Goal: Task Accomplishment & Management: Manage account settings

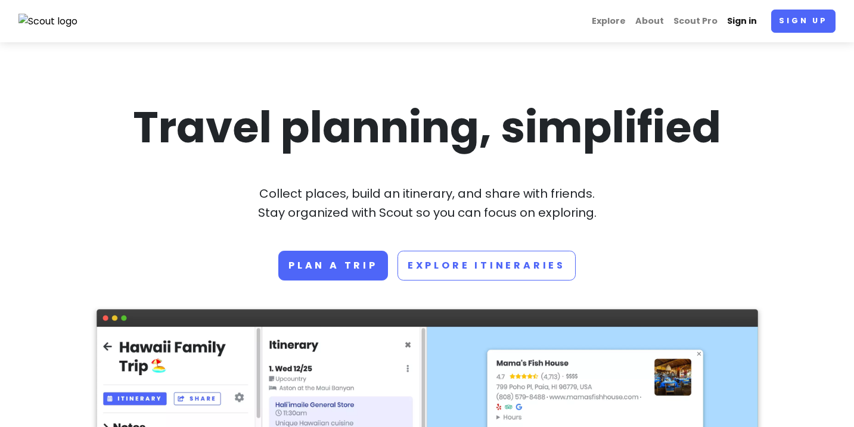
click at [732, 24] on link "Sign in" at bounding box center [742, 21] width 39 height 23
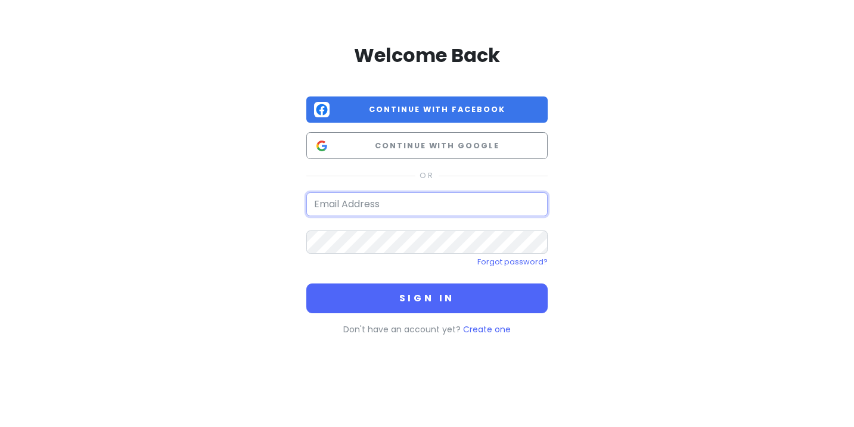
click at [417, 210] on input "email" at bounding box center [426, 205] width 241 height 24
type input "[EMAIL_ADDRESS][DOMAIN_NAME]"
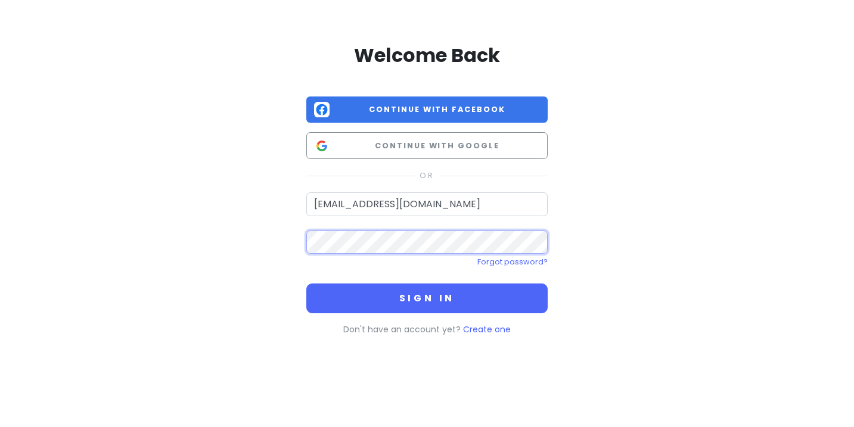
click at [306, 284] on button "Sign in" at bounding box center [426, 299] width 241 height 30
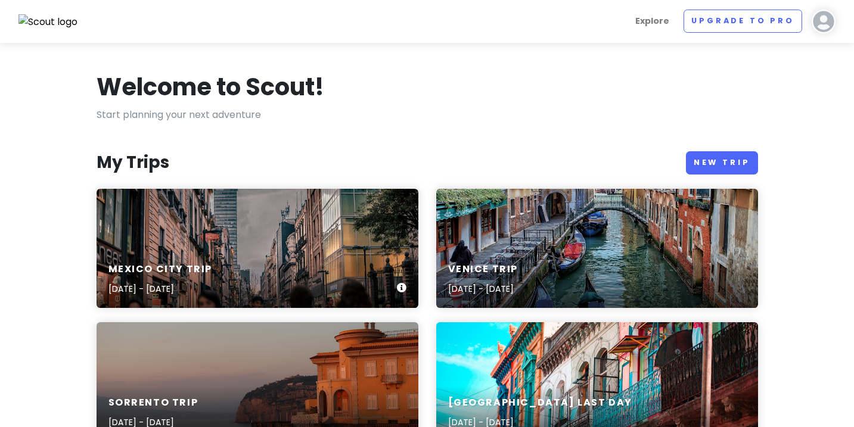
click at [374, 237] on div "Mexico City Trip [DATE] - [DATE]" at bounding box center [258, 248] width 322 height 119
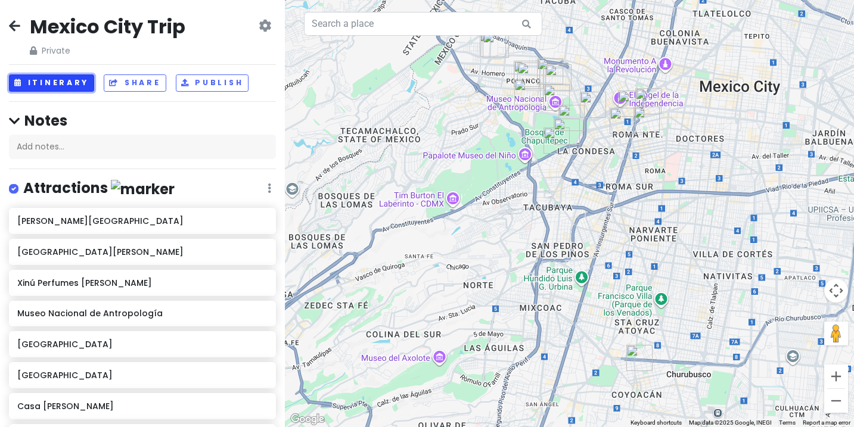
click at [64, 85] on button "Itinerary" at bounding box center [51, 83] width 85 height 17
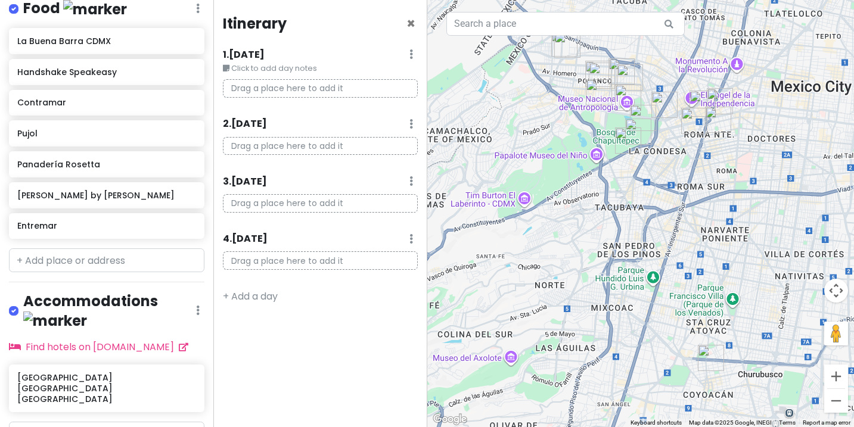
scroll to position [590, 0]
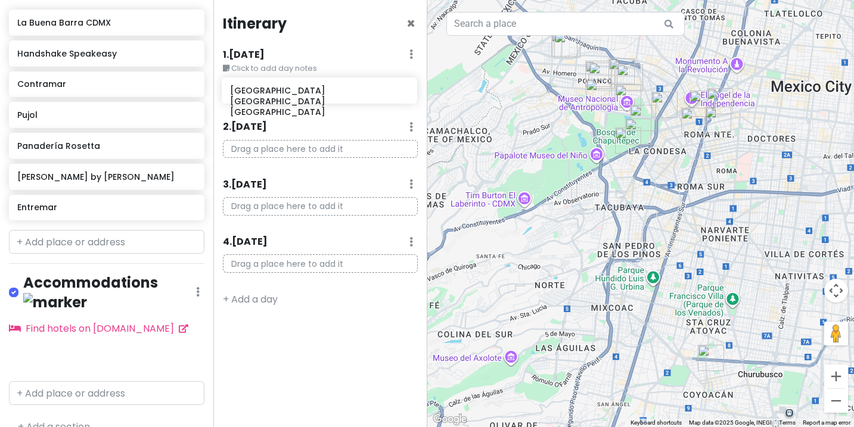
drag, startPoint x: 109, startPoint y: 340, endPoint x: 321, endPoint y: 93, distance: 325.9
click at [321, 93] on div "Mexico City Trip Private Change Dates Make a Copy Delete Trip Go Pro ⚡️ Give Fe…" at bounding box center [427, 213] width 854 height 427
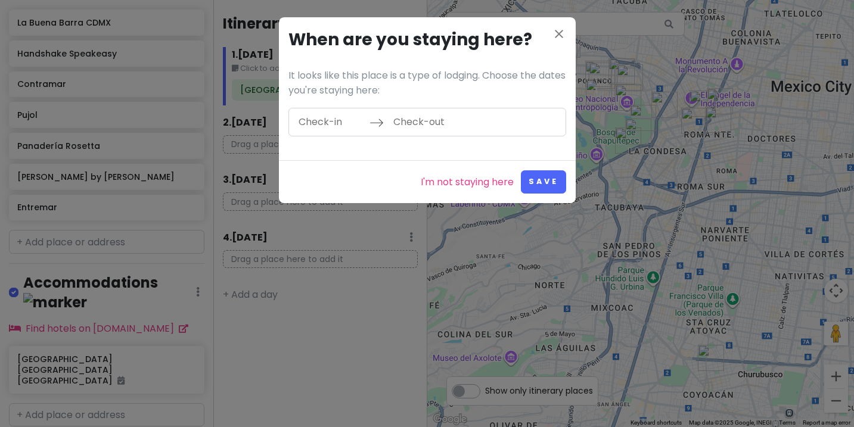
click at [339, 122] on input "Check-in" at bounding box center [331, 122] width 78 height 27
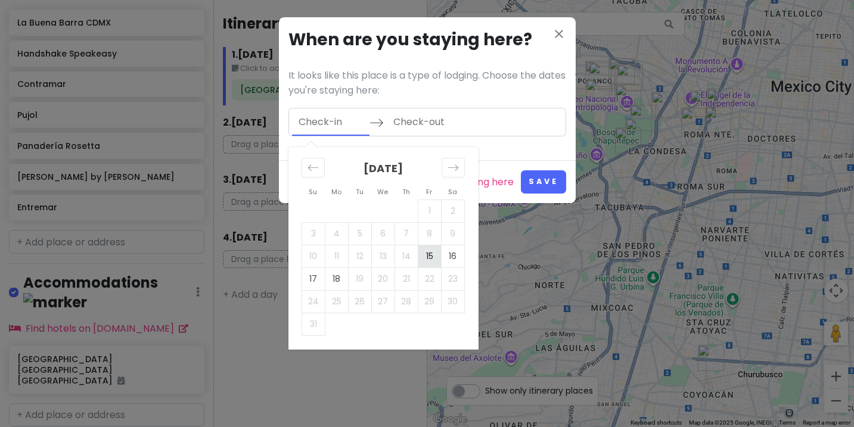
click at [435, 255] on td "15" at bounding box center [429, 256] width 23 height 23
type input "[DATE]"
click at [339, 283] on td "18" at bounding box center [336, 279] width 23 height 23
type input "[DATE]"
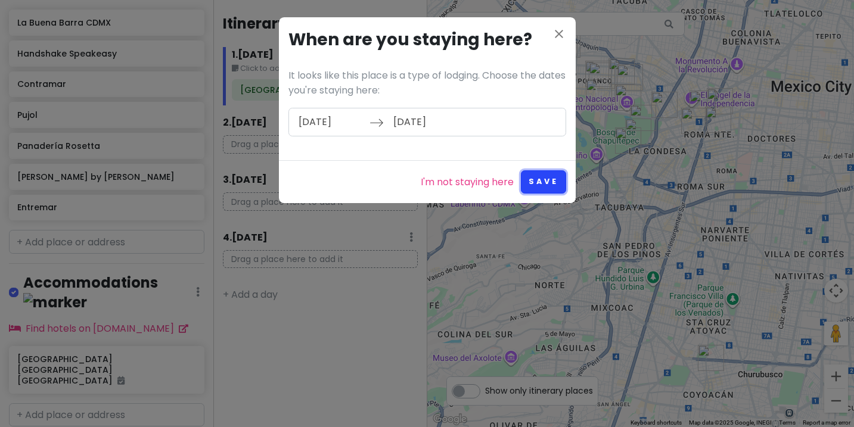
click at [543, 182] on button "Save" at bounding box center [543, 182] width 45 height 23
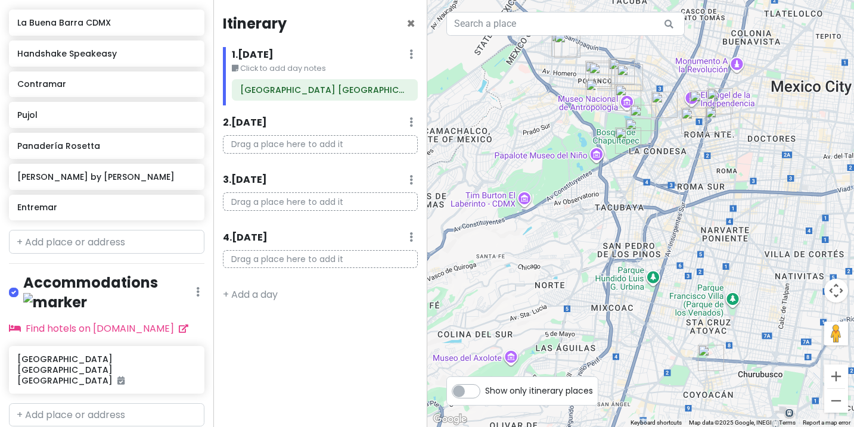
scroll to position [0, 0]
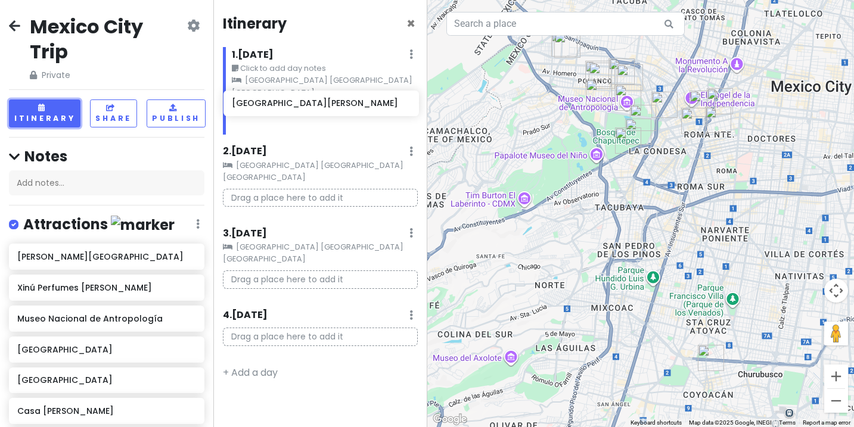
drag, startPoint x: 111, startPoint y: 290, endPoint x: 326, endPoint y: 106, distance: 282.5
click at [326, 106] on div "Mexico City Trip Private Change Dates Make a Copy Delete Trip Go Pro ⚡️ Give Fe…" at bounding box center [427, 213] width 854 height 427
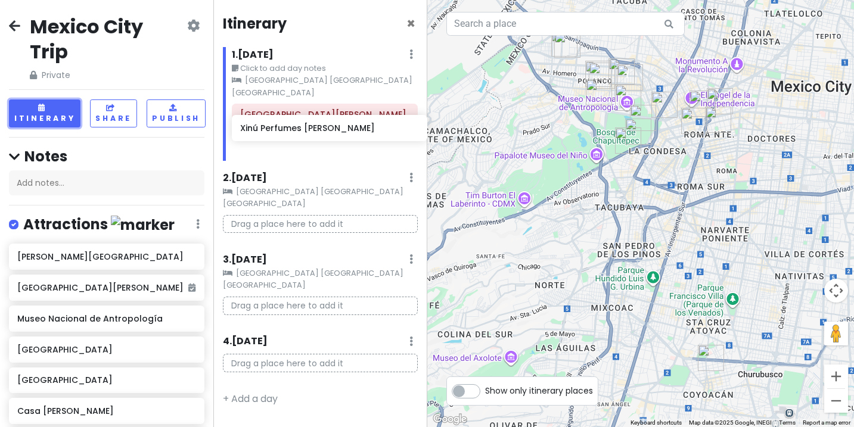
drag, startPoint x: 77, startPoint y: 318, endPoint x: 300, endPoint y: 129, distance: 292.7
click at [300, 129] on div "Mexico City Trip Private Change Dates Make a Copy Delete Trip Go Pro ⚡️ Give Fe…" at bounding box center [427, 213] width 854 height 427
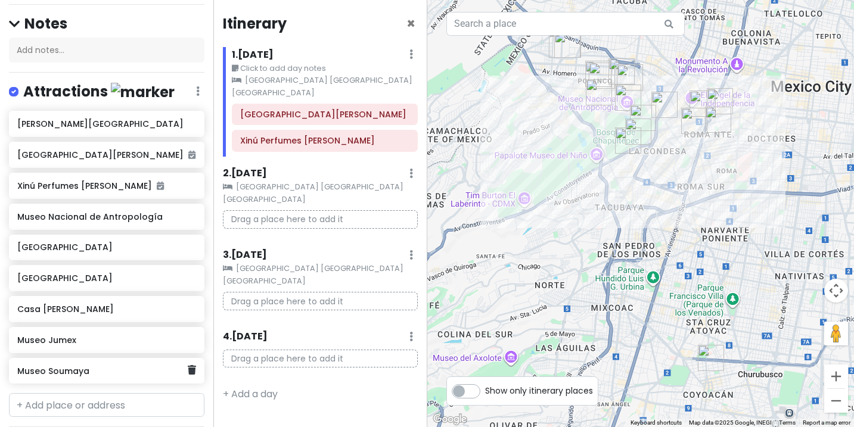
scroll to position [130, 0]
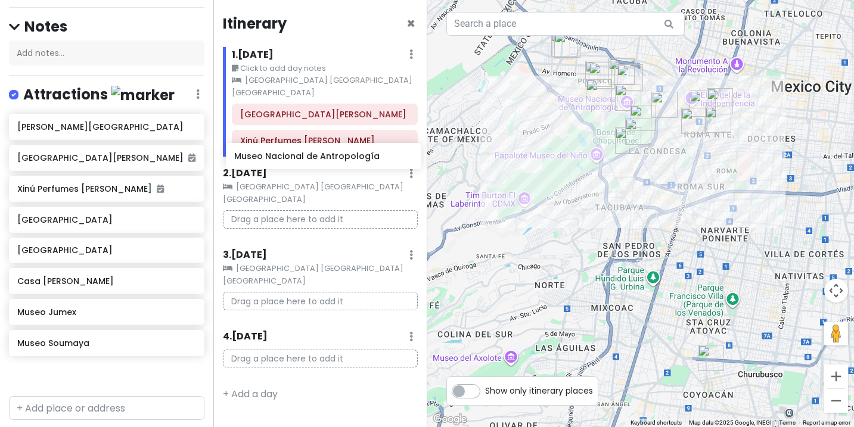
drag, startPoint x: 109, startPoint y: 222, endPoint x: 326, endPoint y: 159, distance: 226.0
click at [326, 159] on div "Mexico City Trip Private Change Dates Make a Copy Delete Trip Go Pro ⚡️ Give Fe…" at bounding box center [427, 213] width 854 height 427
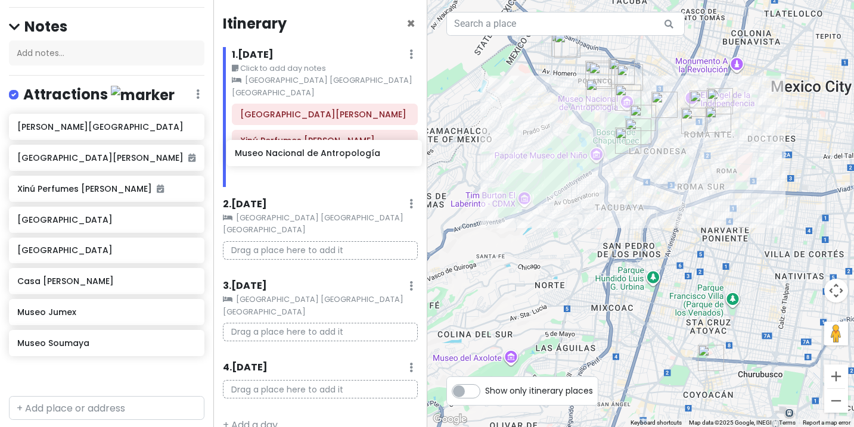
drag, startPoint x: 106, startPoint y: 219, endPoint x: 323, endPoint y: 154, distance: 227.3
click at [323, 154] on div "Mexico City Trip Private Change Dates Make a Copy Delete Trip Go Pro ⚡️ Give Fe…" at bounding box center [427, 213] width 854 height 427
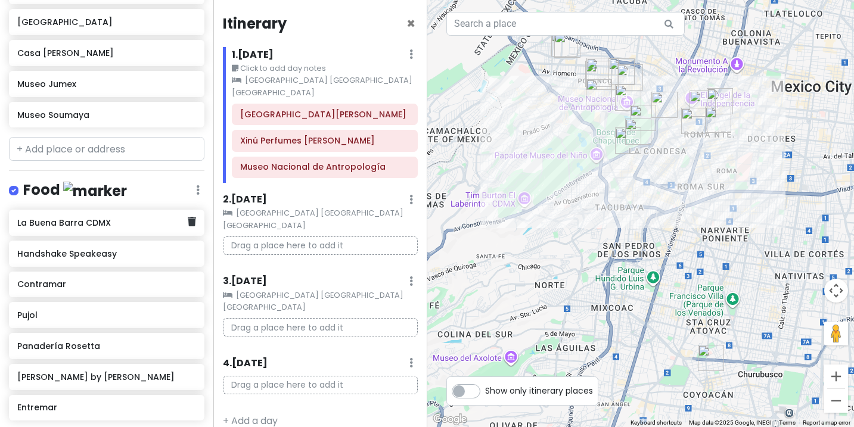
scroll to position [393, 0]
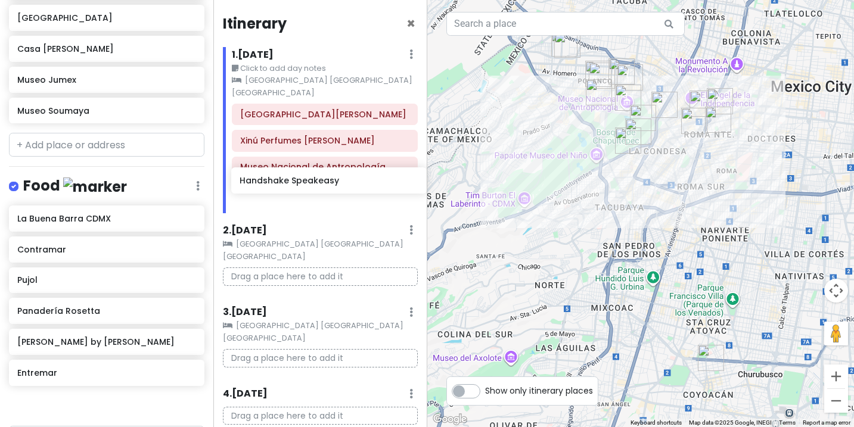
drag, startPoint x: 91, startPoint y: 249, endPoint x: 313, endPoint y: 182, distance: 232.2
click at [313, 182] on div "Mexico City Trip Private Change Dates Make a Copy Delete Trip Go Pro ⚡️ Give Fe…" at bounding box center [427, 213] width 854 height 427
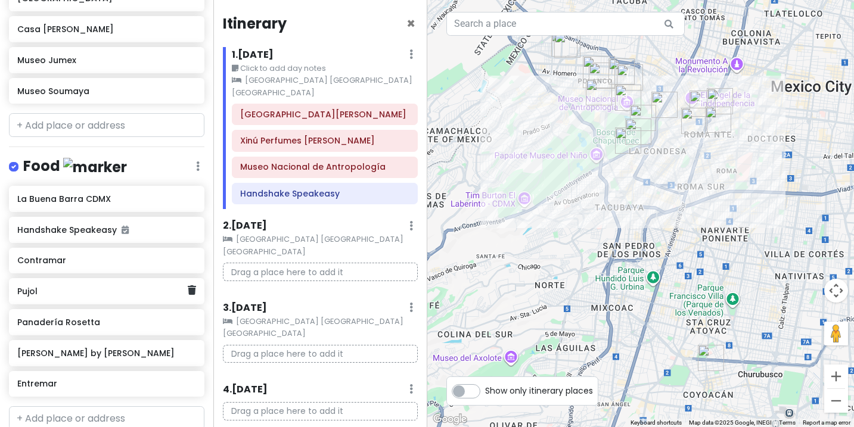
scroll to position [414, 0]
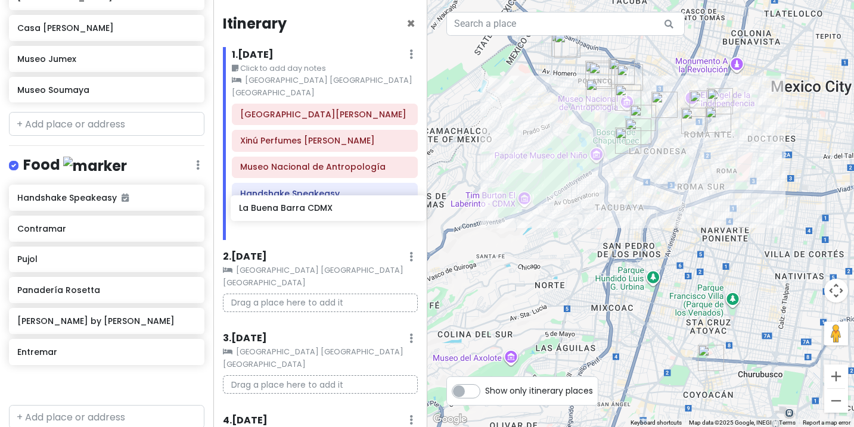
drag, startPoint x: 93, startPoint y: 196, endPoint x: 315, endPoint y: 208, distance: 222.1
click at [315, 208] on div "Mexico City Trip Private Change Dates Make a Copy Delete Trip Go Pro ⚡️ Give Fe…" at bounding box center [427, 213] width 854 height 427
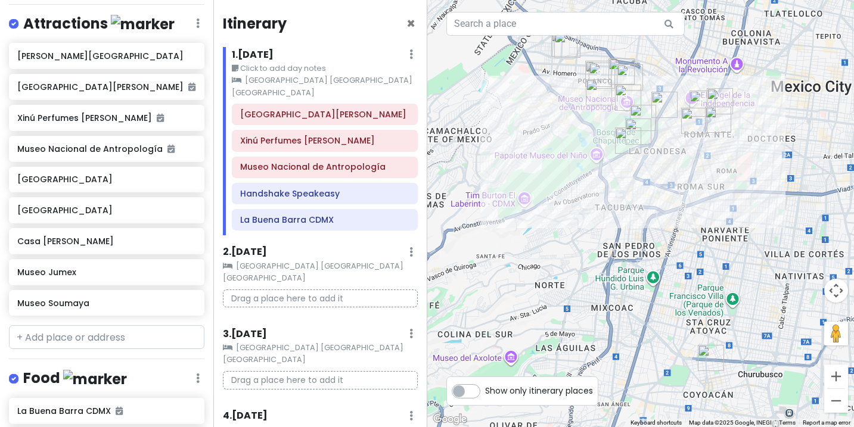
scroll to position [194, 0]
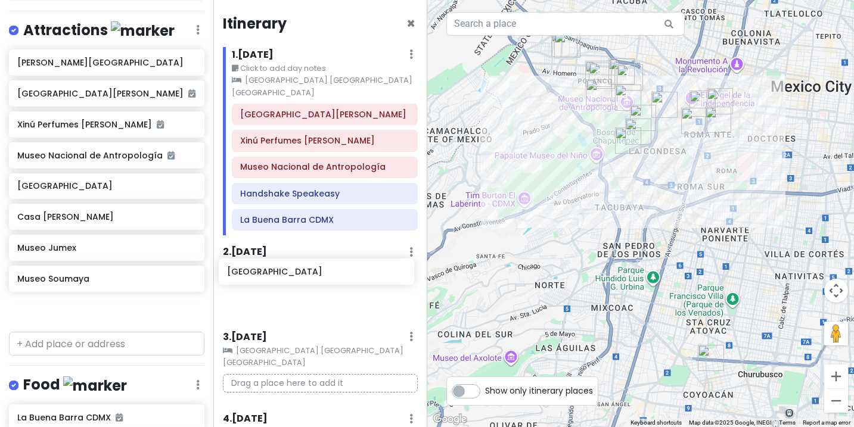
drag, startPoint x: 94, startPoint y: 186, endPoint x: 304, endPoint y: 273, distance: 227.2
click at [304, 273] on div "Mexico City Trip Private Change Dates Make a Copy Delete Trip Go Pro ⚡️ Give Fe…" at bounding box center [427, 213] width 854 height 427
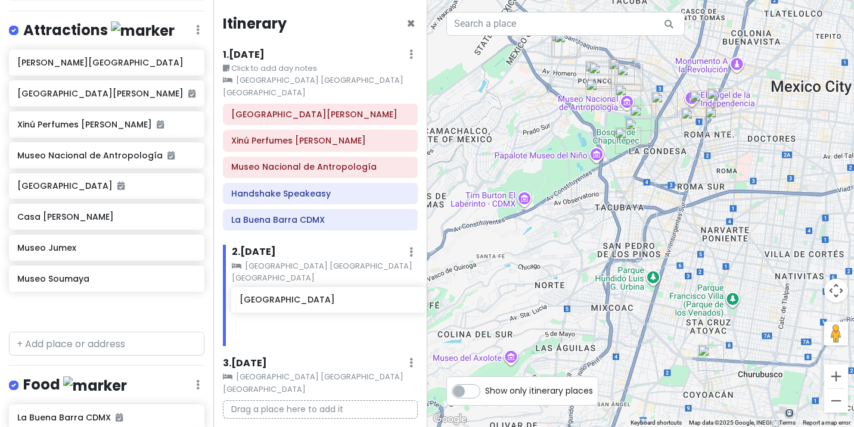
drag, startPoint x: 61, startPoint y: 219, endPoint x: 284, endPoint y: 303, distance: 238.3
click at [284, 303] on div "Mexico City Trip Private Change Dates Make a Copy Delete Trip Go Pro ⚡️ Give Fe…" at bounding box center [427, 213] width 854 height 427
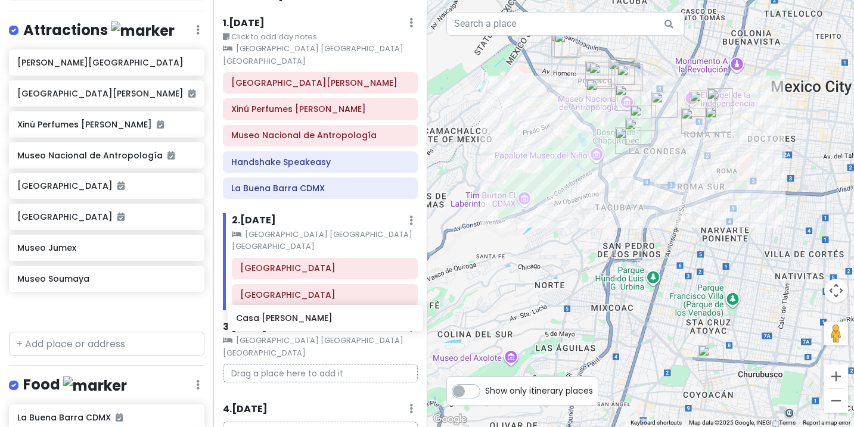
scroll to position [35, 0]
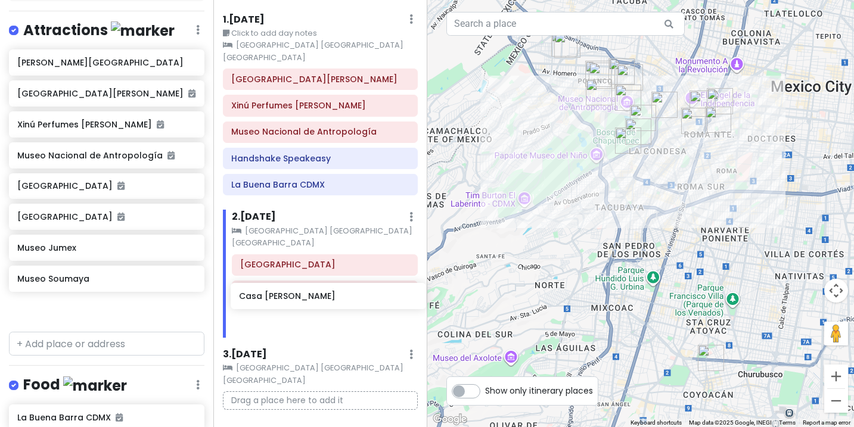
drag, startPoint x: 83, startPoint y: 247, endPoint x: 305, endPoint y: 296, distance: 227.8
click at [305, 296] on div "Mexico City Trip Private Change Dates Make a Copy Delete Trip Go Pro ⚡️ Give Fe…" at bounding box center [427, 213] width 854 height 427
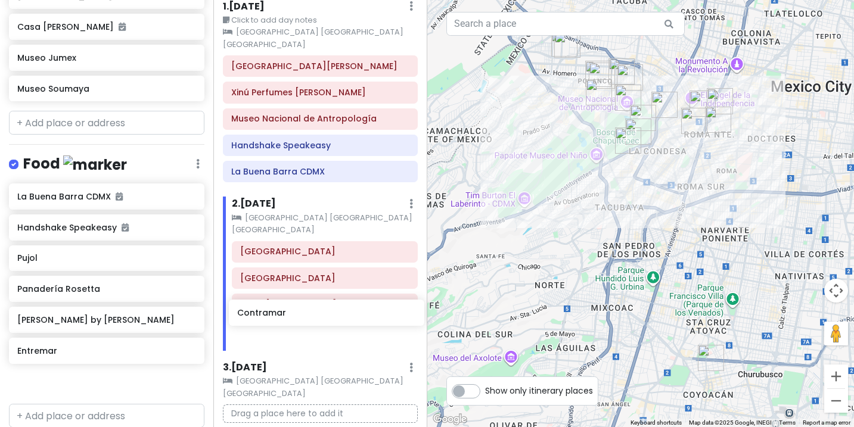
scroll to position [49, 0]
drag, startPoint x: 79, startPoint y: 261, endPoint x: 302, endPoint y: 310, distance: 228.3
click at [302, 310] on div "Mexico City Trip Private Change Dates Make a Copy Delete Trip Go Pro ⚡️ Give Fe…" at bounding box center [427, 213] width 854 height 427
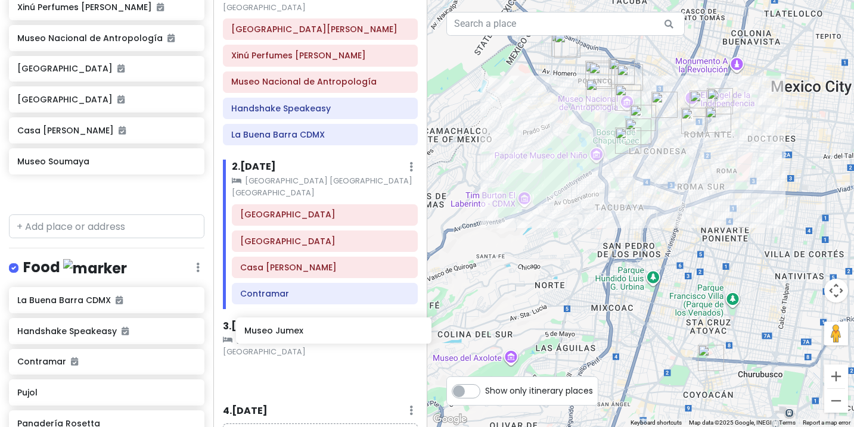
scroll to position [88, 0]
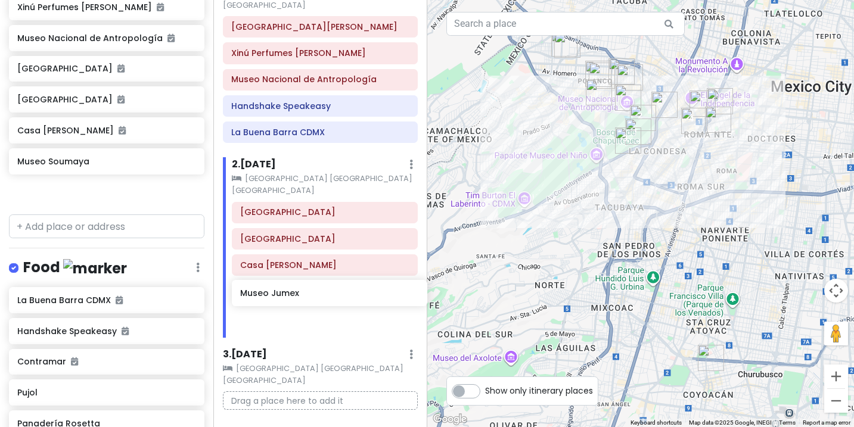
drag, startPoint x: 85, startPoint y: 163, endPoint x: 308, endPoint y: 296, distance: 259.6
click at [308, 296] on div "Mexico City Trip Private Change Dates Make a Copy Delete Trip Go Pro ⚡️ Give Fe…" at bounding box center [427, 213] width 854 height 427
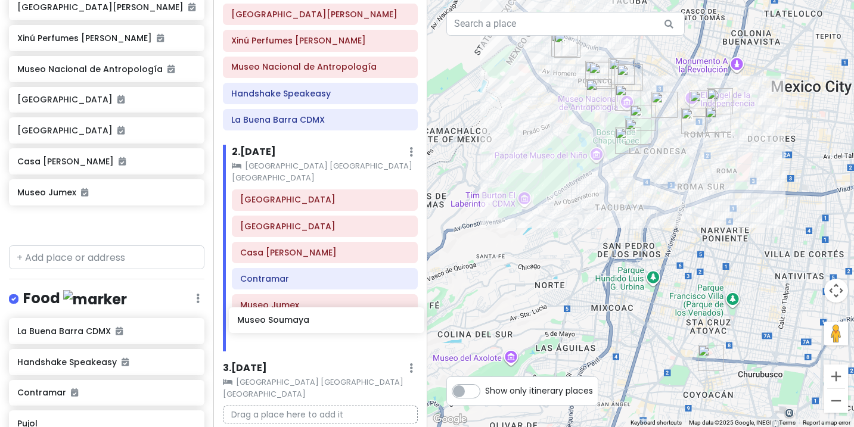
scroll to position [103, 0]
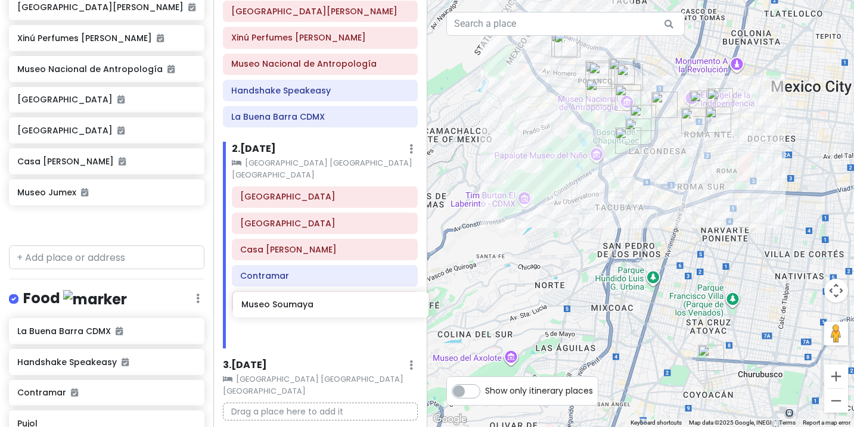
drag, startPoint x: 53, startPoint y: 223, endPoint x: 277, endPoint y: 306, distance: 238.4
click at [277, 306] on div "Mexico City Trip Private Change Dates Make a Copy Delete Trip Go Pro ⚡️ Give Fe…" at bounding box center [427, 213] width 854 height 427
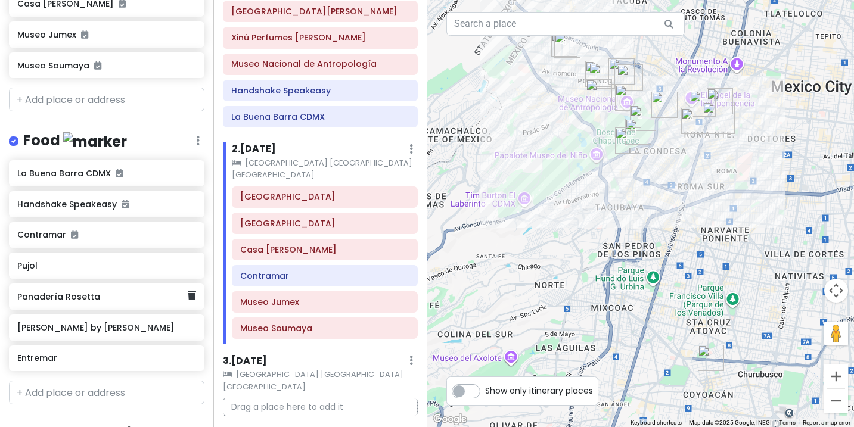
scroll to position [447, 0]
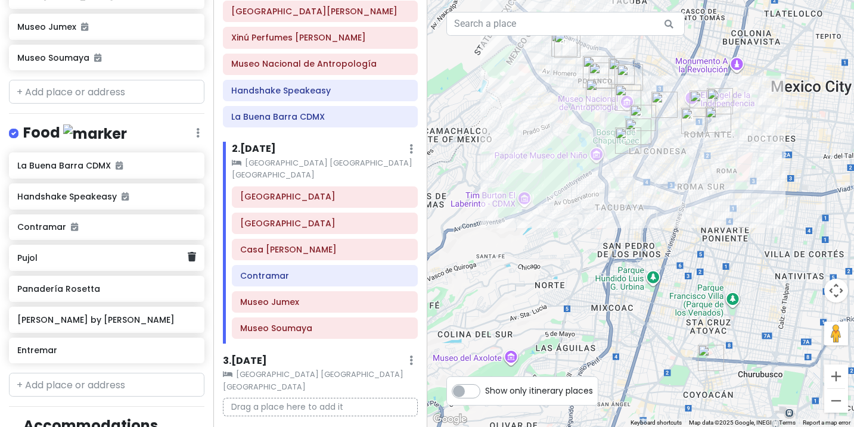
click at [83, 261] on h6 "Pujol" at bounding box center [102, 258] width 170 height 11
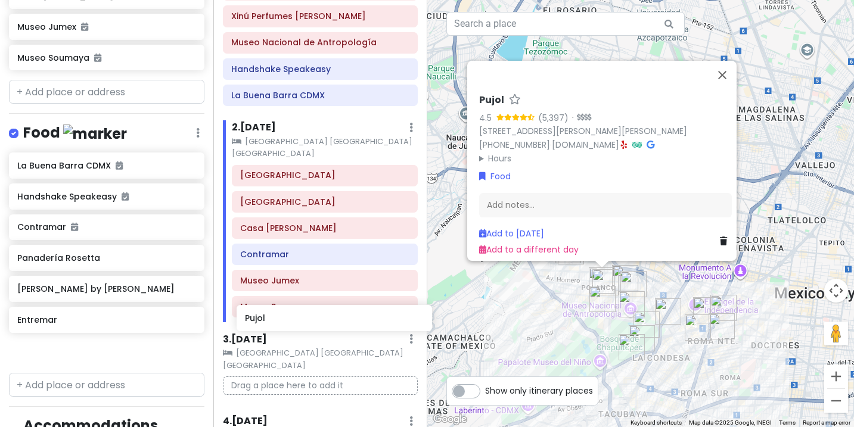
scroll to position [128, 0]
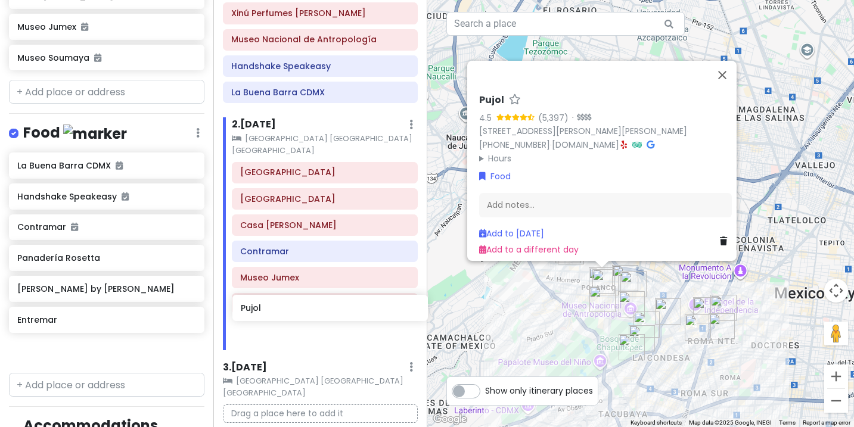
drag, startPoint x: 72, startPoint y: 259, endPoint x: 296, endPoint y: 311, distance: 229.5
click at [296, 311] on div "Mexico City Trip Private Change Dates Make a Copy Delete Trip Go Pro ⚡️ Give Fe…" at bounding box center [427, 213] width 854 height 427
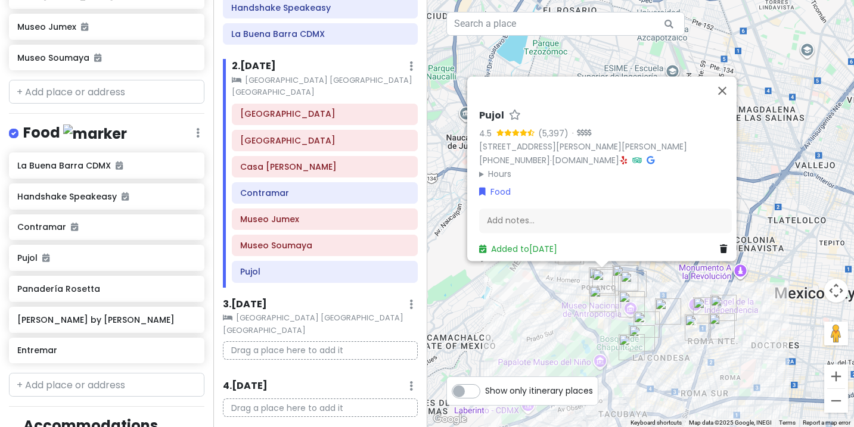
scroll to position [188, 0]
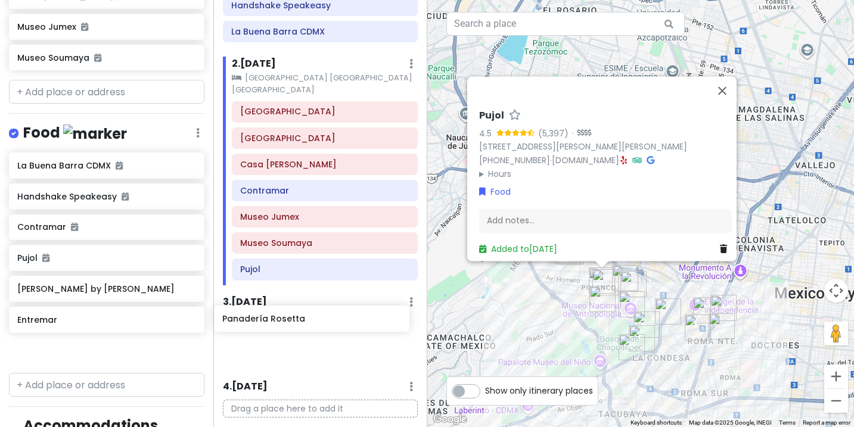
click at [279, 320] on div "Mexico City Trip Private Change Dates Make a Copy Delete Trip Go Pro ⚡️ Give Fe…" at bounding box center [427, 213] width 854 height 427
drag, startPoint x: 114, startPoint y: 291, endPoint x: 326, endPoint y: 310, distance: 212.5
click at [326, 310] on div "Mexico City Trip Private Change Dates Make a Copy Delete Trip Go Pro ⚡️ Give Fe…" at bounding box center [427, 213] width 854 height 427
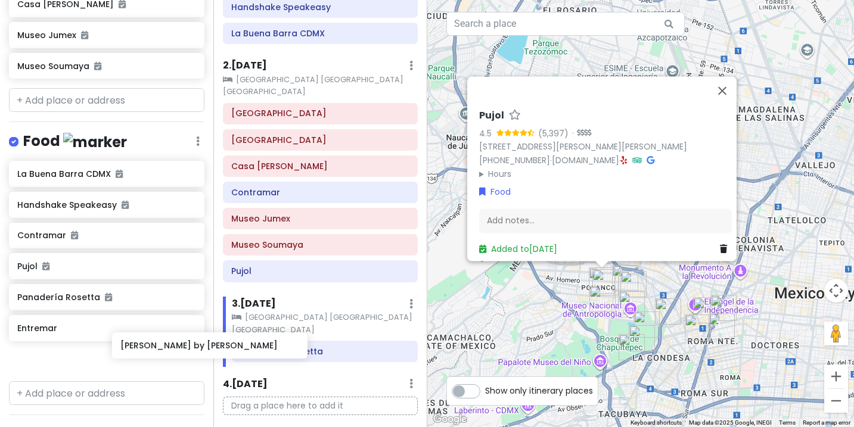
scroll to position [442, 0]
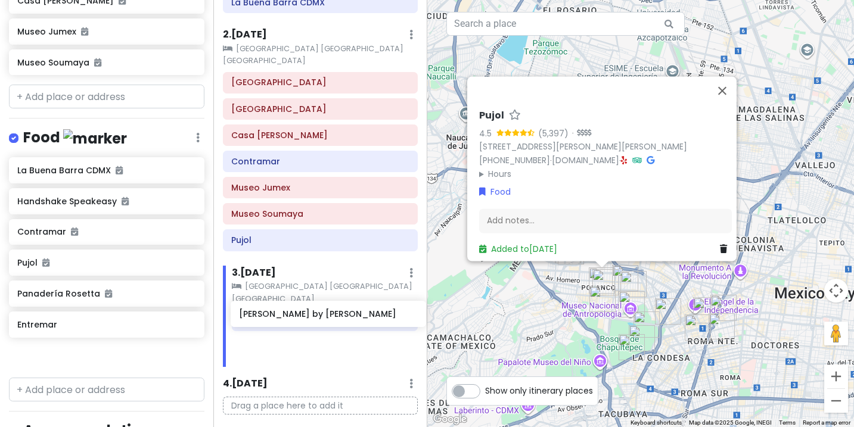
drag, startPoint x: 109, startPoint y: 337, endPoint x: 330, endPoint y: 318, distance: 222.6
click at [330, 318] on div "Mexico City Trip Private Change Dates Make a Copy Delete Trip Go Pro ⚡️ Give Fe…" at bounding box center [427, 213] width 854 height 427
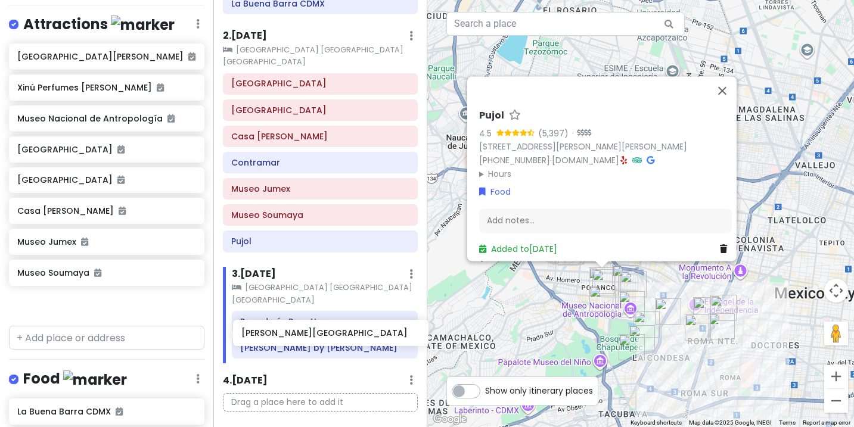
scroll to position [241, 0]
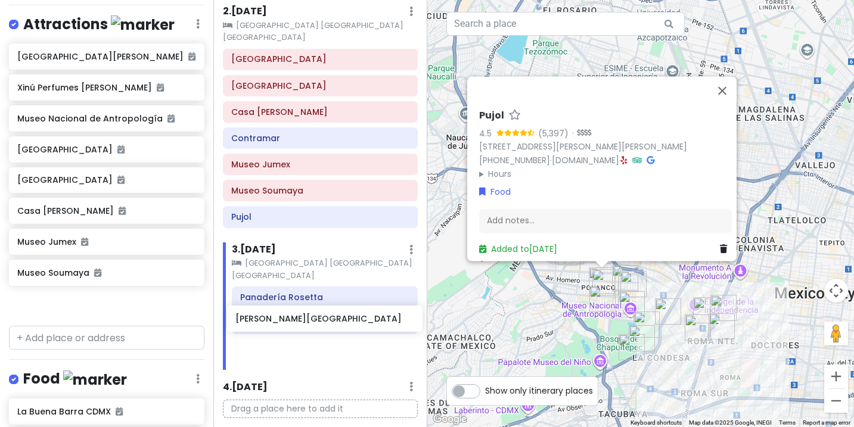
drag, startPoint x: 119, startPoint y: 52, endPoint x: 337, endPoint y: 320, distance: 345.4
click at [337, 320] on div "Mexico City Trip Private Change Dates Make a Copy Delete Trip Go Pro ⚡️ Give Fe…" at bounding box center [427, 213] width 854 height 427
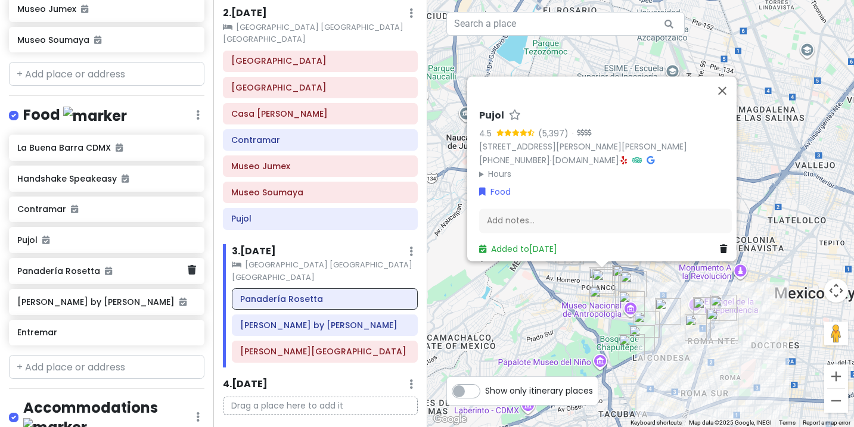
scroll to position [465, 0]
click at [59, 337] on div "Entremar" at bounding box center [102, 332] width 170 height 17
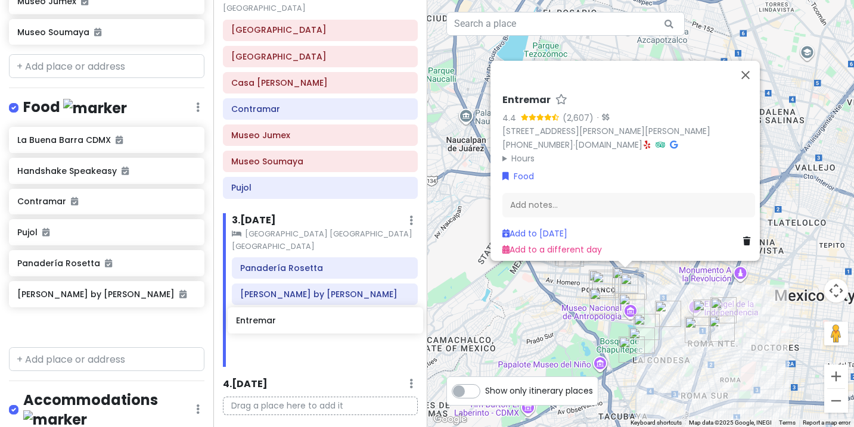
scroll to position [270, 0]
drag, startPoint x: 79, startPoint y: 334, endPoint x: 298, endPoint y: 315, distance: 220.2
click at [298, 315] on div "Mexico City Trip Private Change Dates Make a Copy Delete Trip Go Pro ⚡️ Give Fe…" at bounding box center [427, 213] width 854 height 427
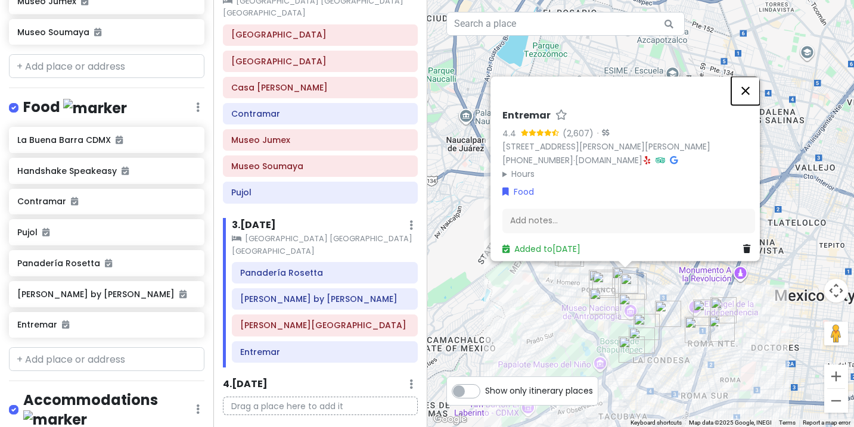
click at [748, 76] on button "Close" at bounding box center [746, 90] width 29 height 29
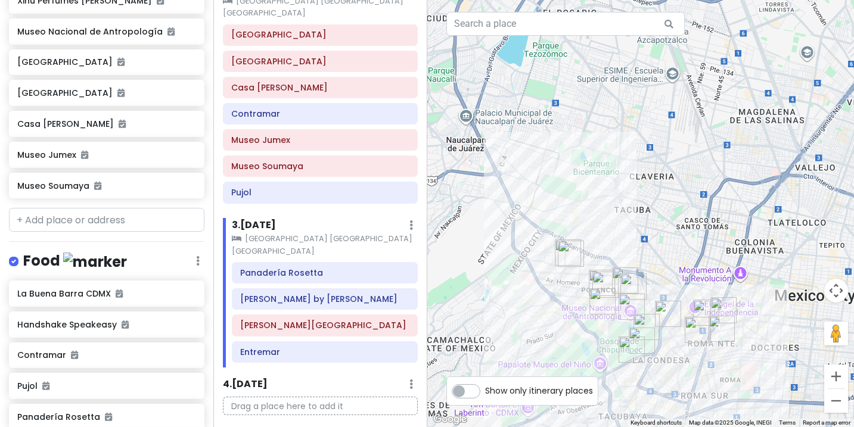
scroll to position [315, 0]
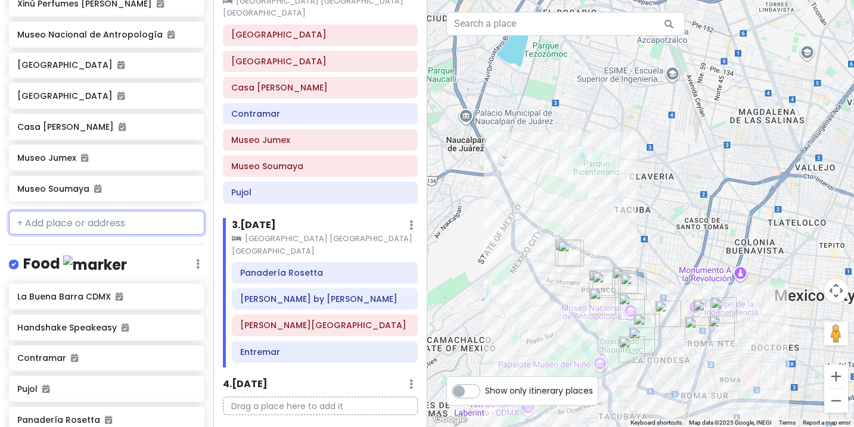
click at [92, 222] on input "text" at bounding box center [107, 223] width 196 height 24
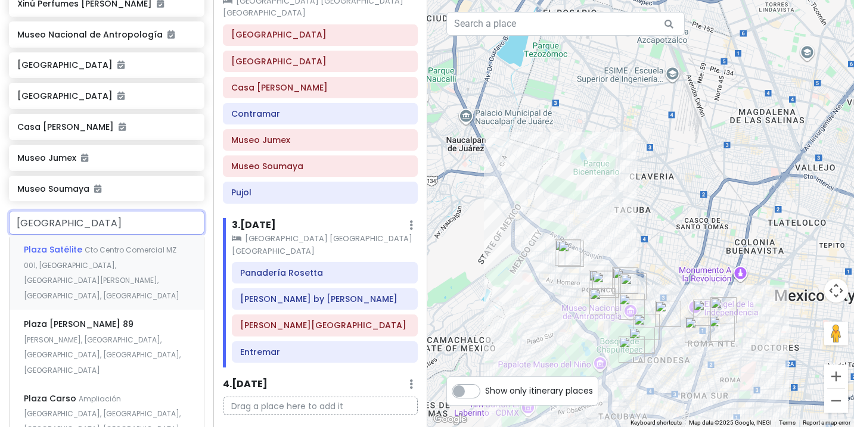
type input "[GEOGRAPHIC_DATA]"
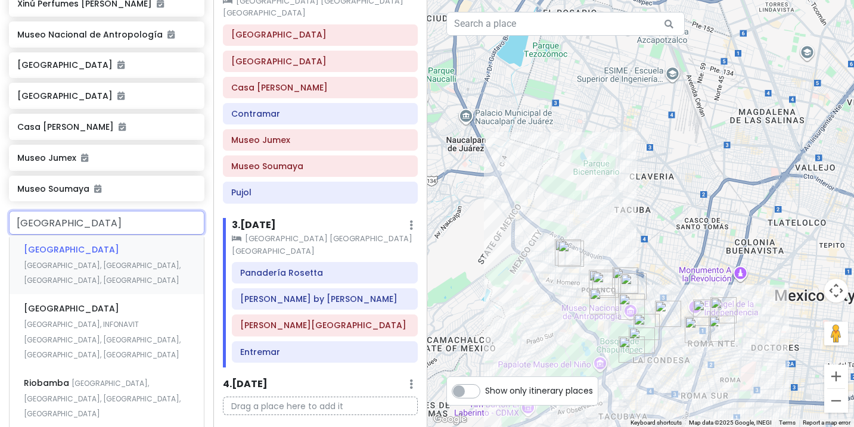
click at [107, 253] on span "[GEOGRAPHIC_DATA]" at bounding box center [71, 250] width 95 height 12
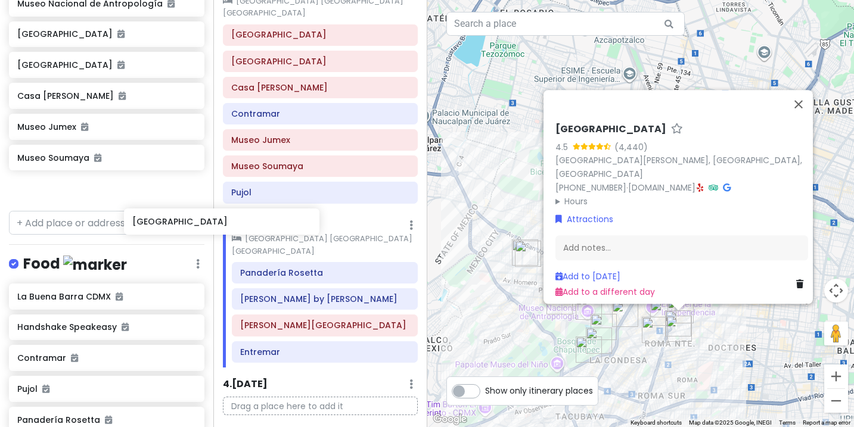
scroll to position [270, 0]
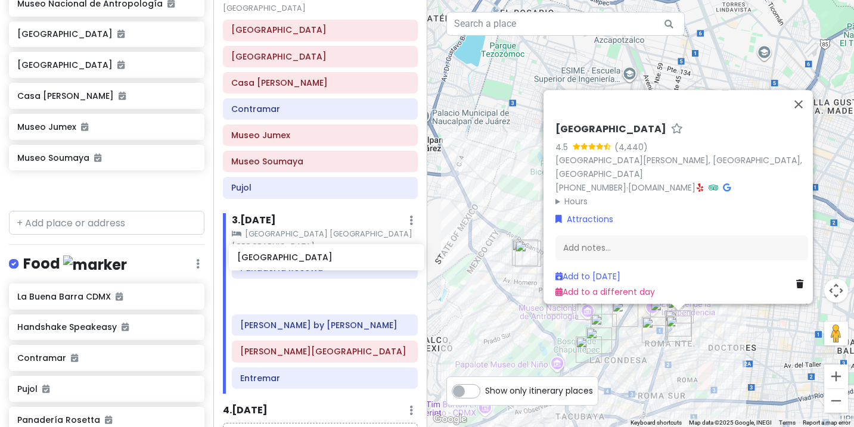
drag, startPoint x: 113, startPoint y: 190, endPoint x: 333, endPoint y: 259, distance: 230.8
click at [333, 259] on div "Mexico City Trip Private Change Dates Make a Copy Delete Trip Go Pro ⚡️ Give Fe…" at bounding box center [427, 213] width 854 height 427
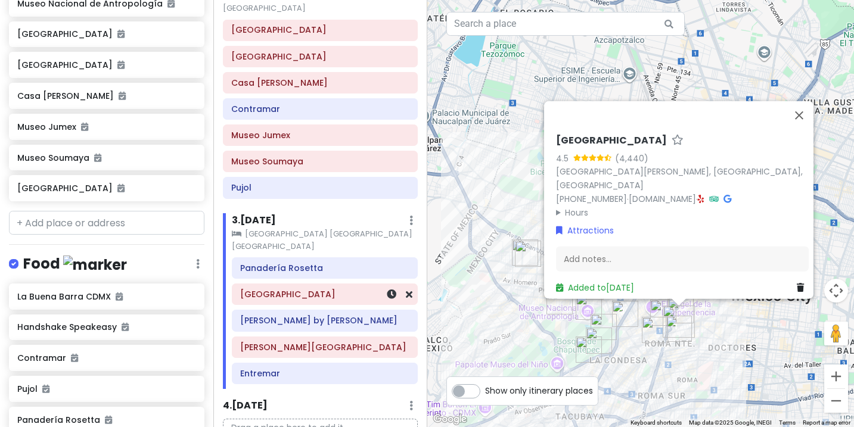
scroll to position [315, 0]
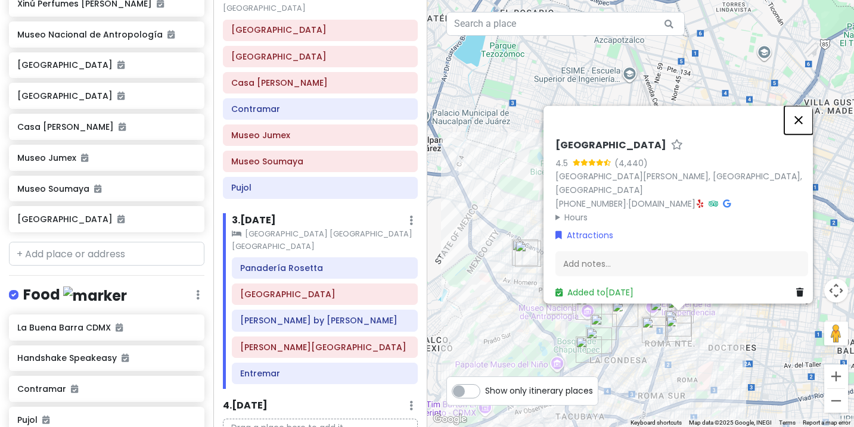
click at [803, 111] on button "Close" at bounding box center [799, 120] width 29 height 29
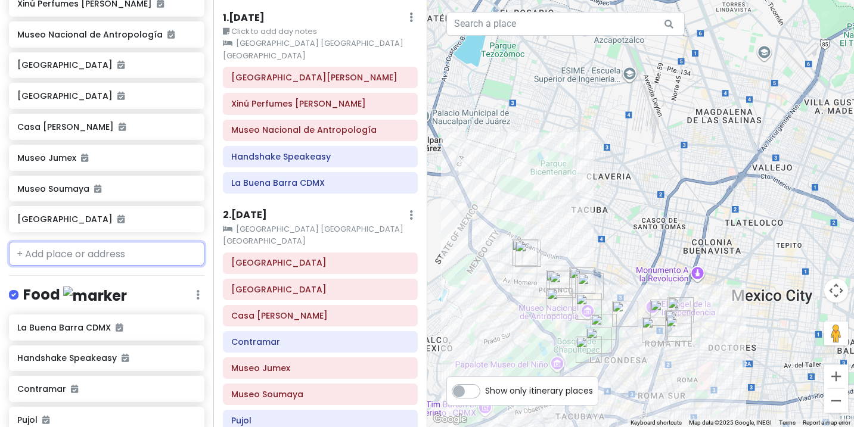
scroll to position [0, 0]
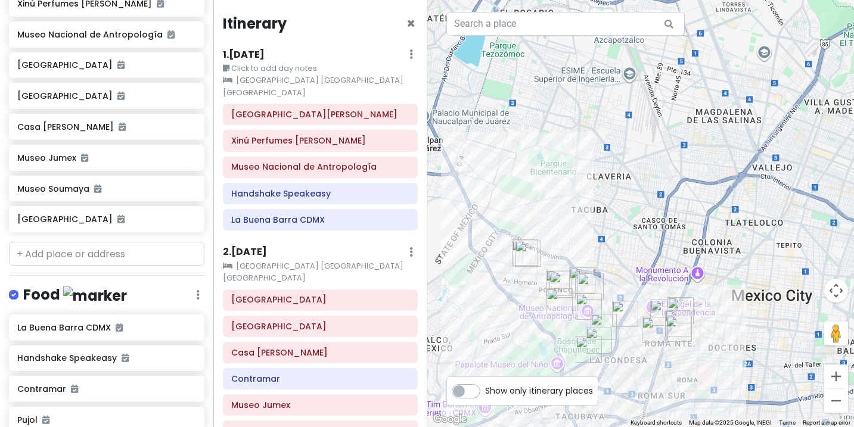
click at [255, 55] on h6 "1 . [DATE]" at bounding box center [244, 55] width 42 height 13
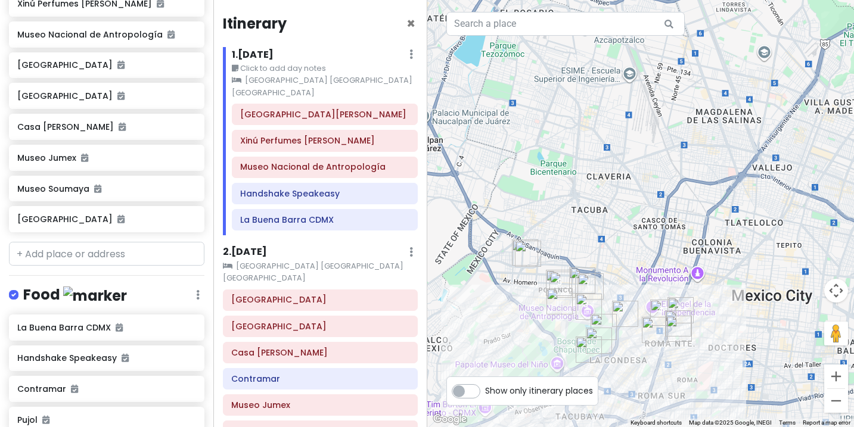
click at [261, 53] on h6 "1 . [DATE]" at bounding box center [253, 55] width 42 height 13
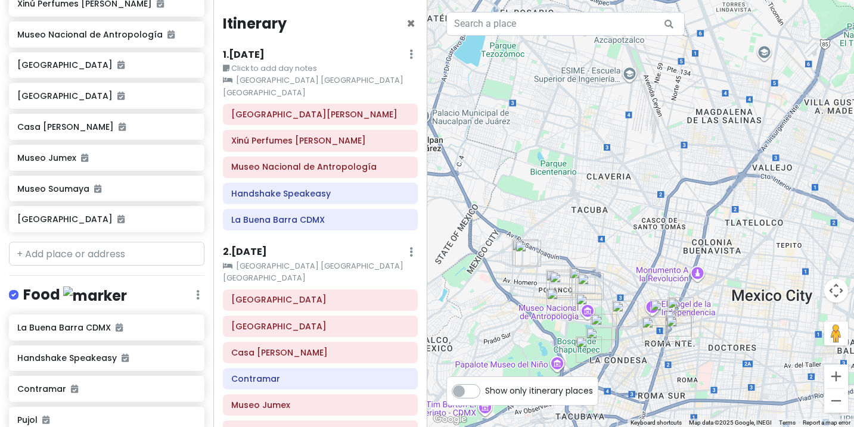
click at [253, 56] on h6 "1 . [DATE]" at bounding box center [244, 55] width 42 height 13
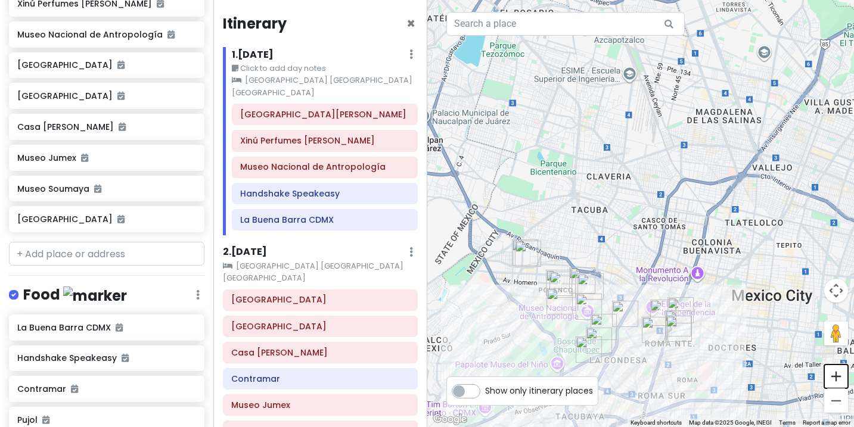
click at [838, 380] on button "Zoom in" at bounding box center [837, 377] width 24 height 24
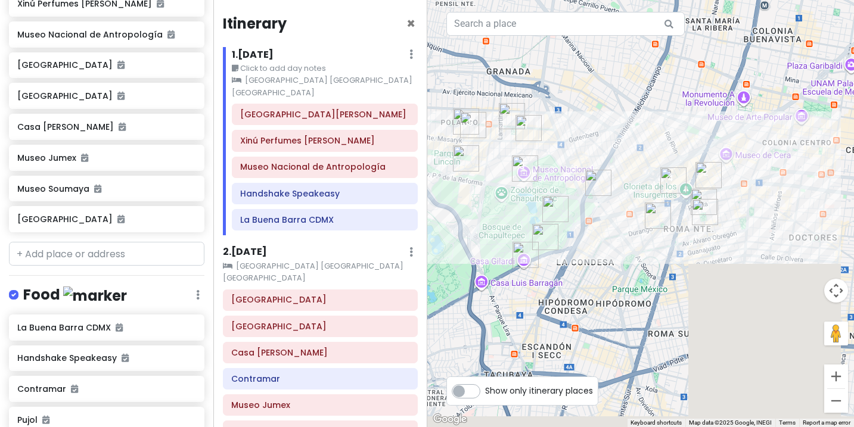
drag, startPoint x: 686, startPoint y: 279, endPoint x: 680, endPoint y: 7, distance: 272.5
click at [678, 7] on div at bounding box center [640, 213] width 427 height 427
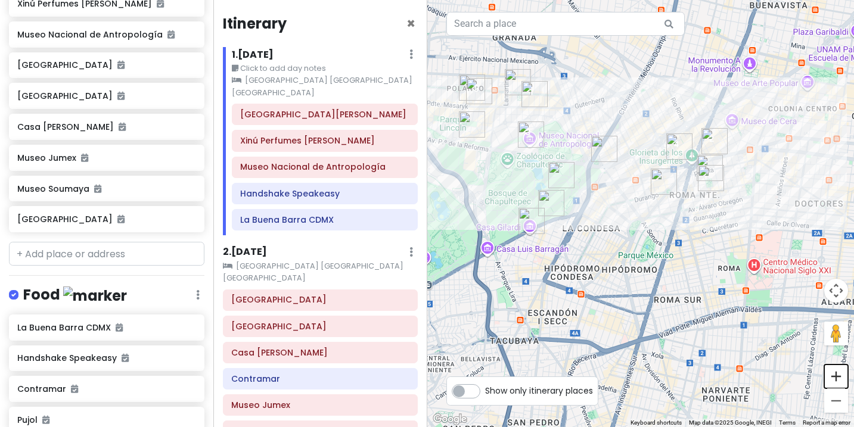
click at [838, 375] on button "Zoom in" at bounding box center [837, 377] width 24 height 24
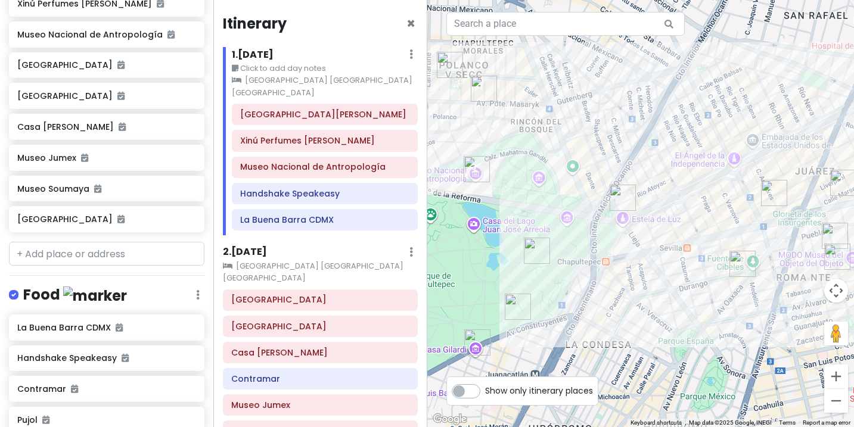
drag, startPoint x: 730, startPoint y: 273, endPoint x: 790, endPoint y: 374, distance: 117.1
click at [790, 374] on div at bounding box center [640, 213] width 427 height 427
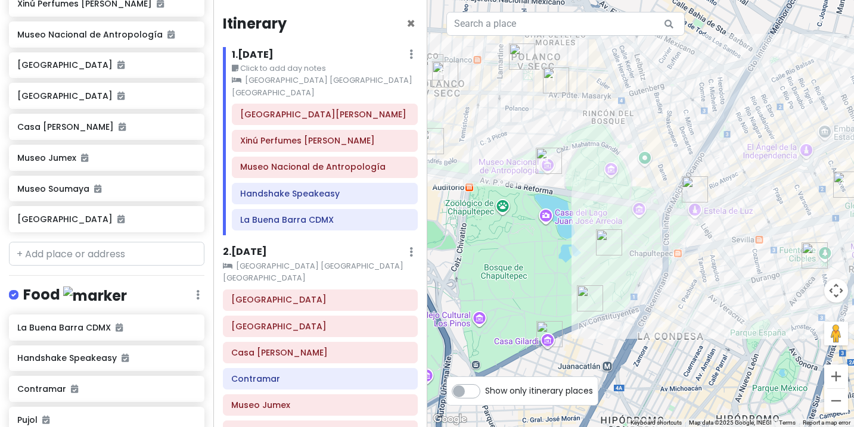
drag, startPoint x: 622, startPoint y: 316, endPoint x: 696, endPoint y: 306, distance: 74.5
click at [696, 309] on div at bounding box center [640, 213] width 427 height 427
click at [444, 65] on img "La Buena Barra CDMX" at bounding box center [446, 73] width 26 height 26
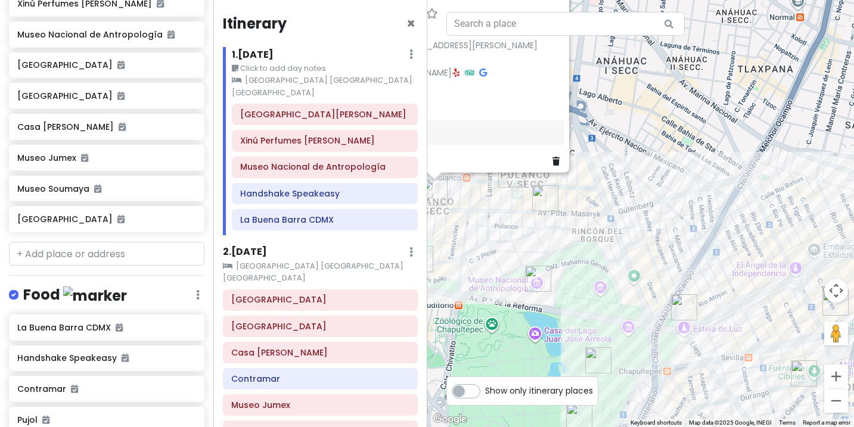
drag, startPoint x: 617, startPoint y: 321, endPoint x: 447, endPoint y: 253, distance: 183.0
click at [447, 253] on div "La Buena Barra CDMX 4.4 (4,736) · [STREET_ADDRESS][PERSON_NAME][PERSON_NAME][PE…" at bounding box center [640, 213] width 427 height 427
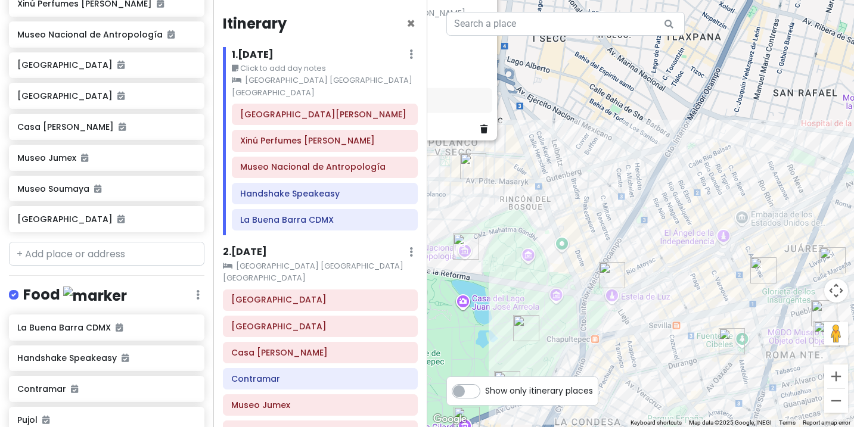
drag, startPoint x: 548, startPoint y: 331, endPoint x: 476, endPoint y: 299, distance: 78.2
click at [476, 299] on div "La Buena Barra CDMX 4.4 (4,736) · [STREET_ADDRESS][PERSON_NAME][PERSON_NAME][PE…" at bounding box center [640, 213] width 427 height 427
click at [469, 162] on img "Avenida Presidente Masaryk" at bounding box center [473, 166] width 26 height 26
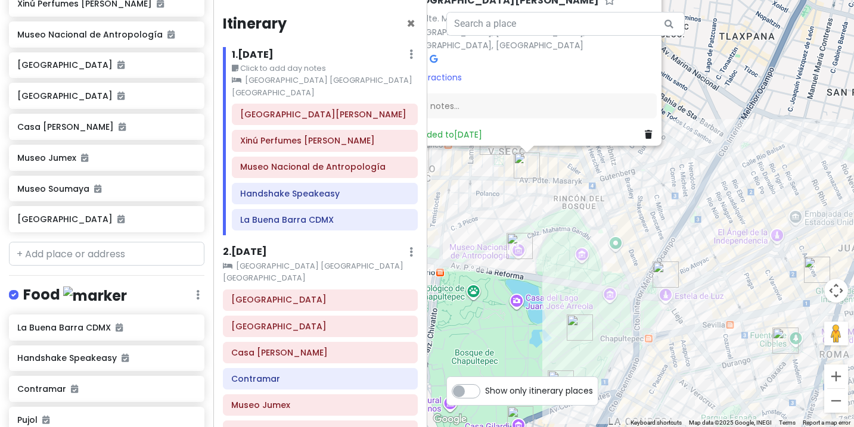
drag, startPoint x: 739, startPoint y: 253, endPoint x: 660, endPoint y: 182, distance: 105.6
click at [660, 182] on div "[GEOGRAPHIC_DATA][PERSON_NAME]. Pdte. [PERSON_NAME], [GEOGRAPHIC_DATA], [PERSON…" at bounding box center [640, 213] width 427 height 427
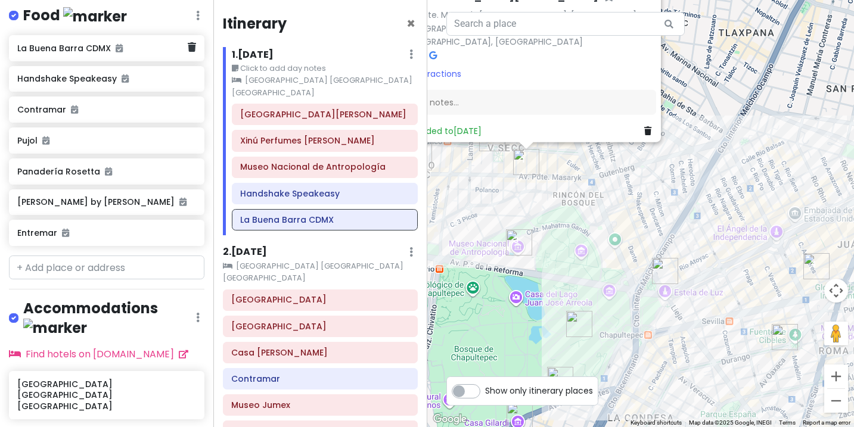
scroll to position [621, 0]
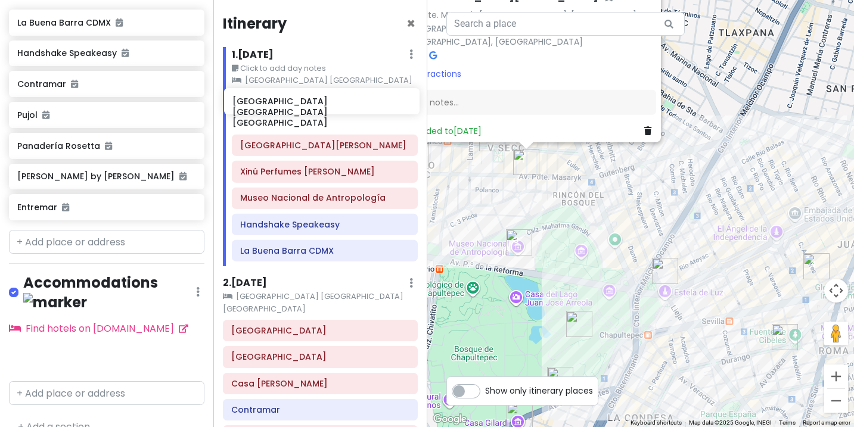
drag, startPoint x: 121, startPoint y: 337, endPoint x: 336, endPoint y: 101, distance: 319.5
click at [336, 101] on div "Mexico City Trip Private Change Dates Make a Copy Delete Trip Go Pro ⚡️ Give Fe…" at bounding box center [427, 213] width 854 height 427
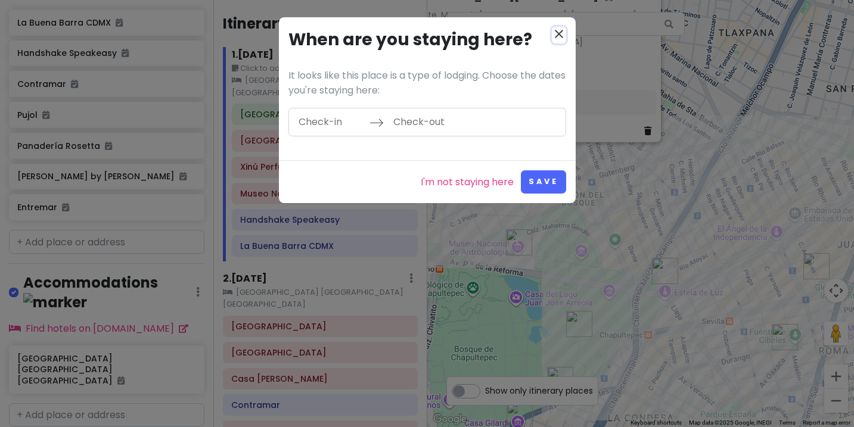
click at [562, 32] on icon "close" at bounding box center [559, 34] width 14 height 14
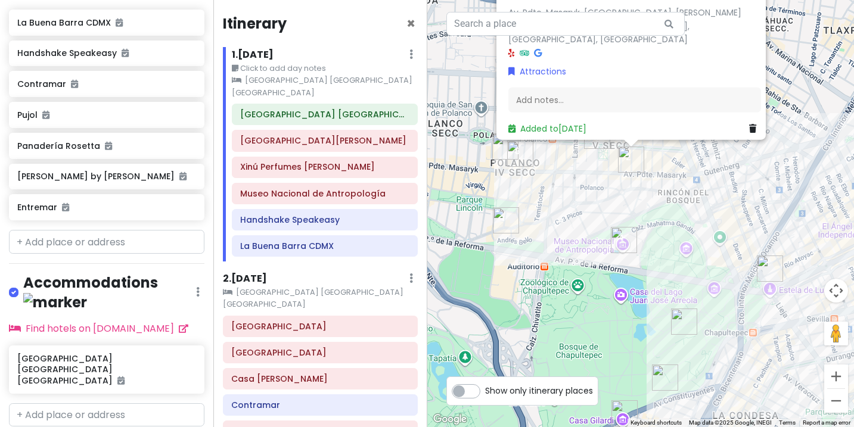
drag, startPoint x: 718, startPoint y: 143, endPoint x: 825, endPoint y: 141, distance: 106.7
click at [825, 141] on div "[GEOGRAPHIC_DATA][PERSON_NAME]. Pdte. [PERSON_NAME], [GEOGRAPHIC_DATA], [PERSON…" at bounding box center [640, 213] width 427 height 427
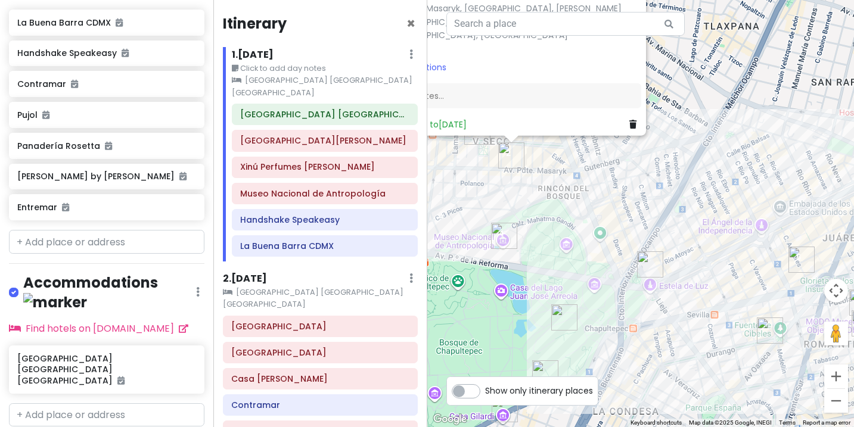
drag, startPoint x: 766, startPoint y: 172, endPoint x: 644, endPoint y: 168, distance: 121.7
click at [644, 168] on div "[GEOGRAPHIC_DATA][PERSON_NAME]. Pdte. [PERSON_NAME], [GEOGRAPHIC_DATA], [PERSON…" at bounding box center [640, 213] width 427 height 427
click at [501, 230] on img "Museo Nacional de Antropología" at bounding box center [504, 236] width 26 height 26
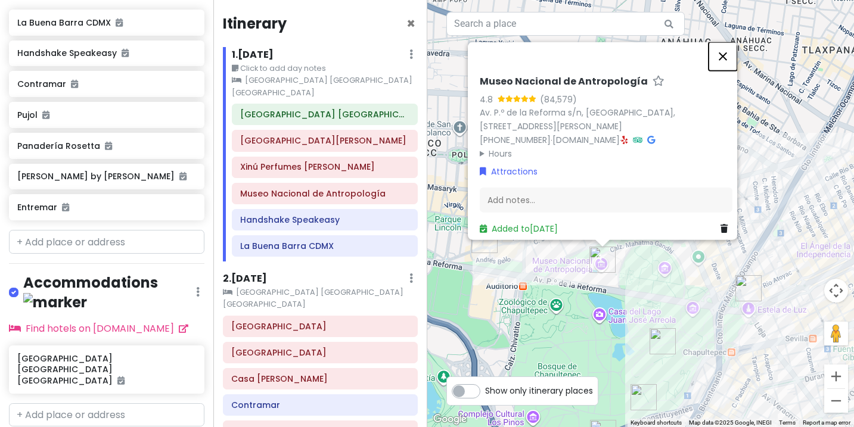
click at [730, 49] on button "Close" at bounding box center [723, 56] width 29 height 29
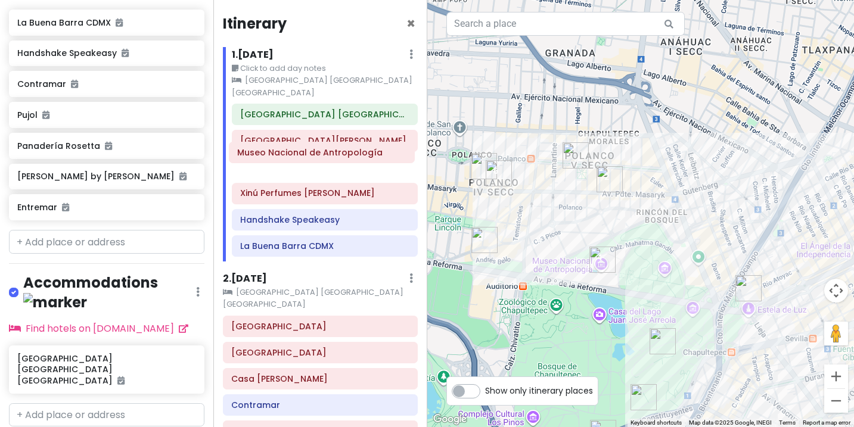
drag, startPoint x: 331, startPoint y: 185, endPoint x: 328, endPoint y: 156, distance: 28.8
click at [328, 156] on div "[GEOGRAPHIC_DATA] [GEOGRAPHIC_DATA] [GEOGRAPHIC_DATA][PERSON_NAME] Perfumes [PE…" at bounding box center [324, 183] width 203 height 158
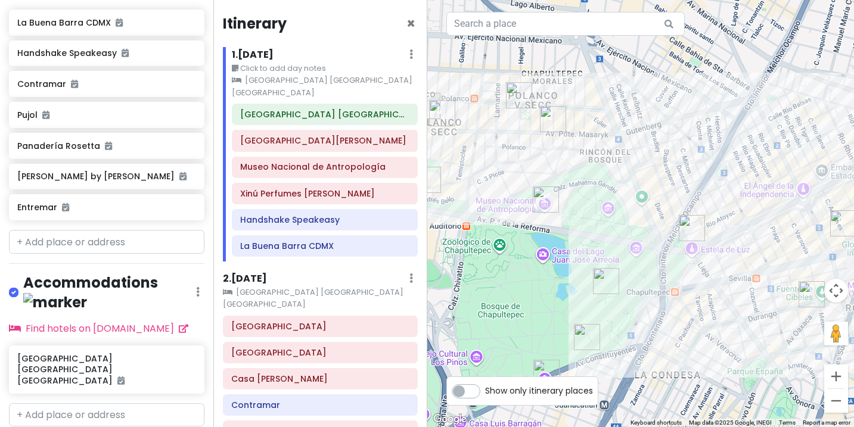
drag, startPoint x: 691, startPoint y: 147, endPoint x: 635, endPoint y: 86, distance: 83.1
click at [634, 86] on div at bounding box center [640, 213] width 427 height 427
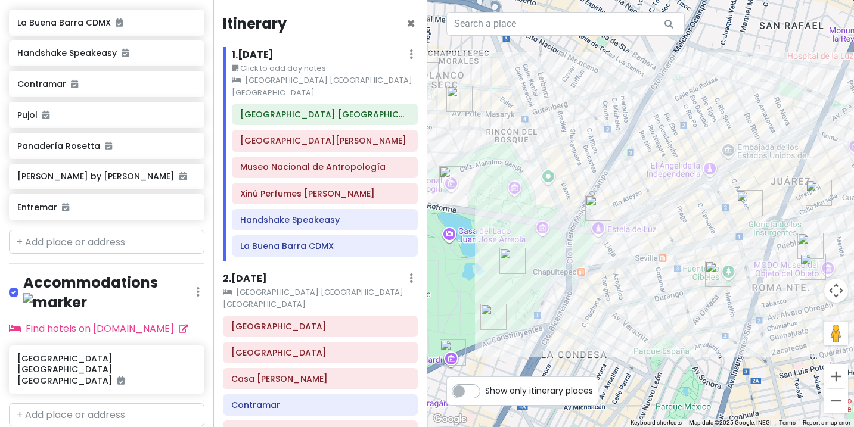
drag, startPoint x: 749, startPoint y: 308, endPoint x: 654, endPoint y: 288, distance: 96.9
click at [654, 288] on div at bounding box center [640, 213] width 427 height 427
click at [749, 202] on img "Handshake Speakeasy" at bounding box center [750, 203] width 26 height 26
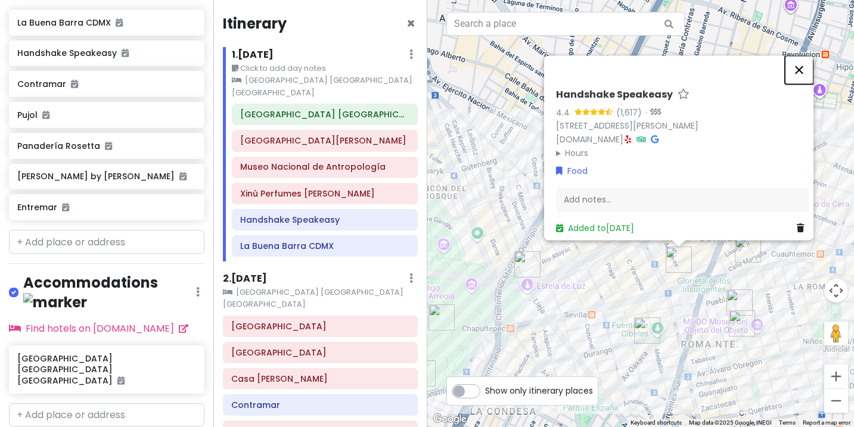
click at [802, 55] on button "Close" at bounding box center [799, 69] width 29 height 29
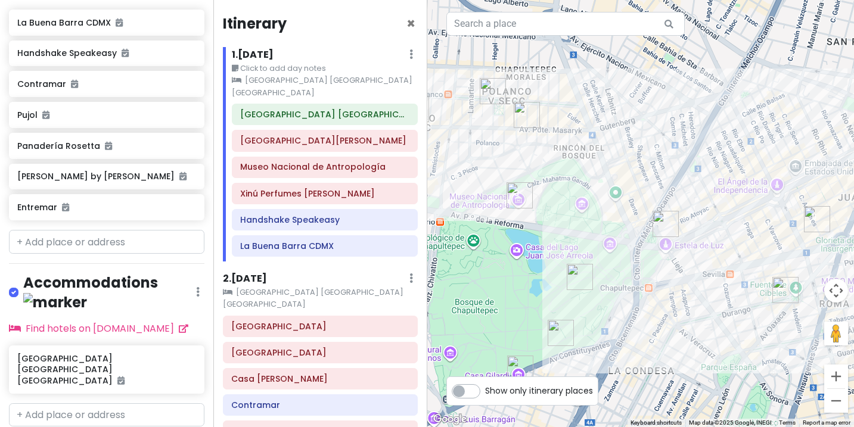
drag, startPoint x: 550, startPoint y: 162, endPoint x: 691, endPoint y: 121, distance: 146.6
click at [691, 121] on div at bounding box center [640, 213] width 427 height 427
click at [252, 273] on h6 "2 . [DATE]" at bounding box center [245, 279] width 44 height 13
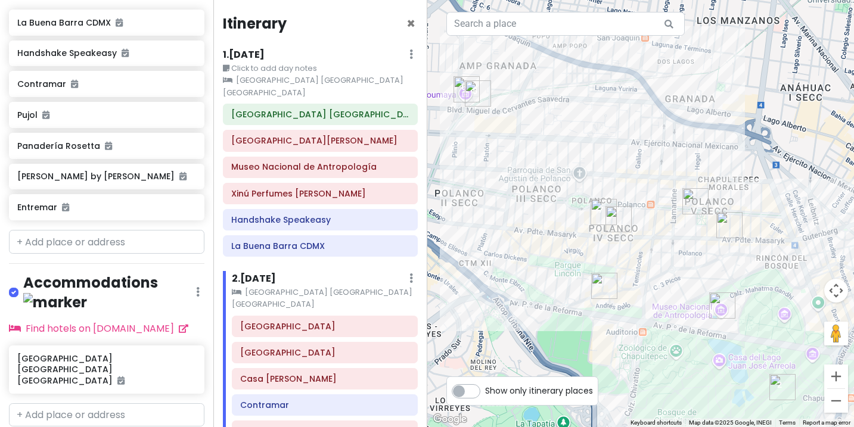
drag, startPoint x: 613, startPoint y: 120, endPoint x: 820, endPoint y: 230, distance: 234.4
click at [820, 230] on div at bounding box center [640, 213] width 427 height 427
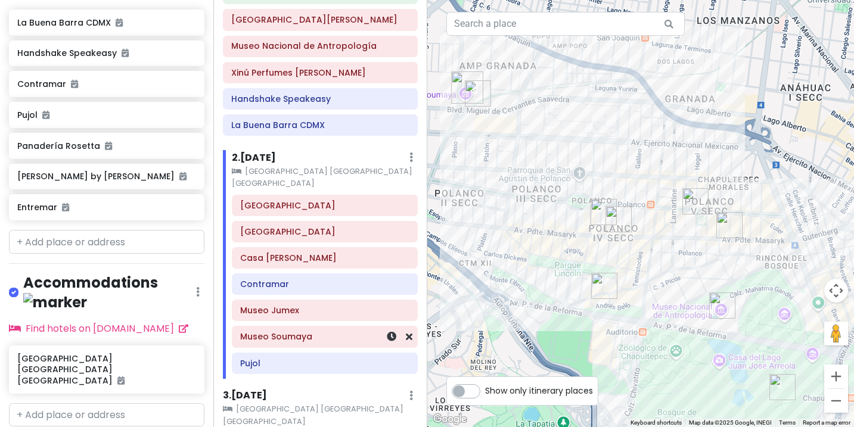
scroll to position [129, 0]
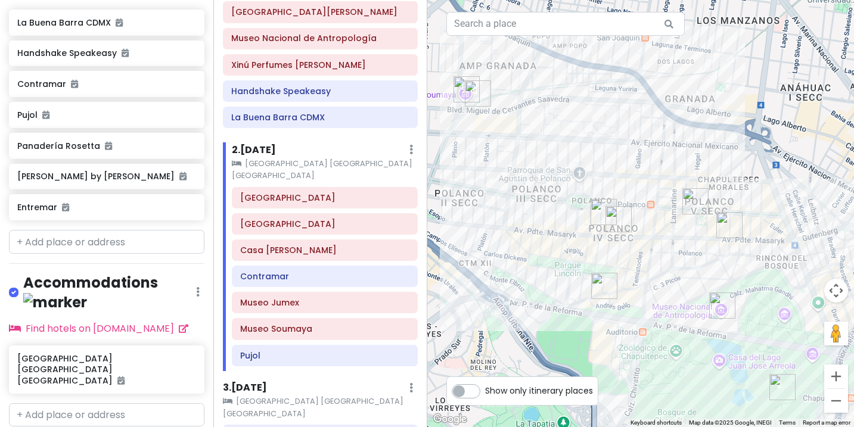
click at [600, 207] on img "Pujol" at bounding box center [604, 212] width 26 height 26
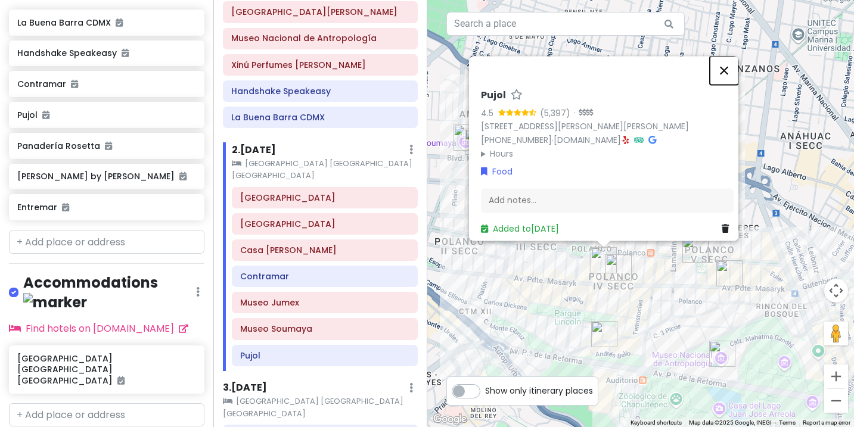
click at [728, 56] on button "Close" at bounding box center [724, 70] width 29 height 29
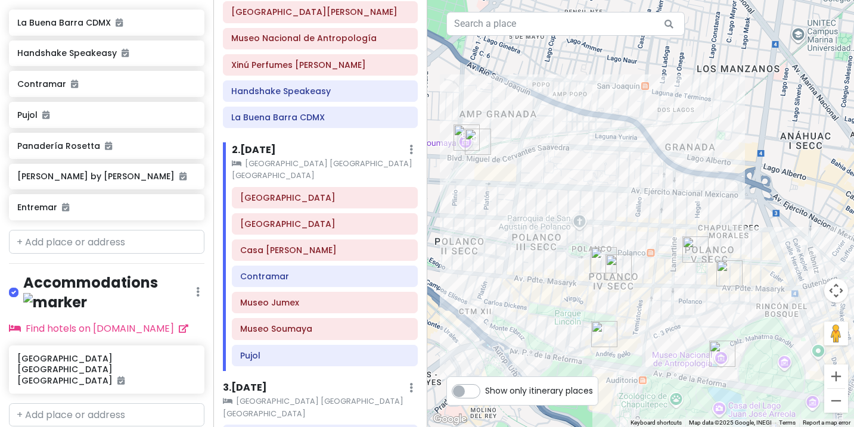
click at [256, 382] on h6 "3 . [DATE]" at bounding box center [245, 388] width 44 height 13
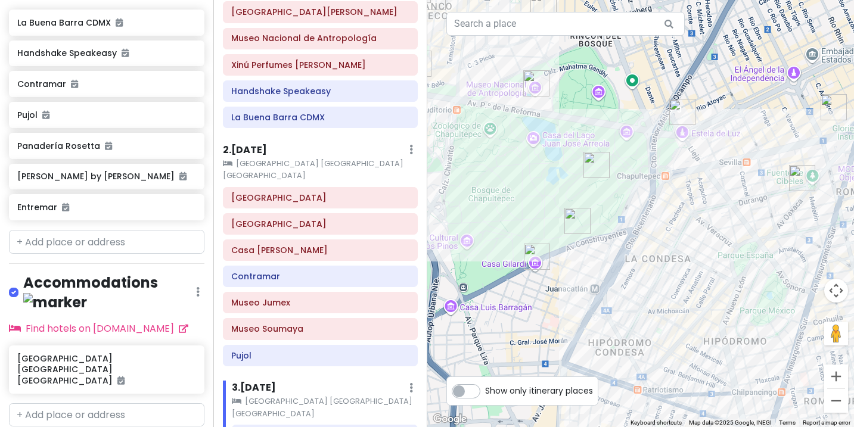
drag, startPoint x: 540, startPoint y: 283, endPoint x: 351, endPoint y: 10, distance: 331.2
click at [351, 10] on div "Mexico City Trip Private Change Dates Make a Copy Delete Trip Go Pro ⚡️ Give Fe…" at bounding box center [427, 213] width 854 height 427
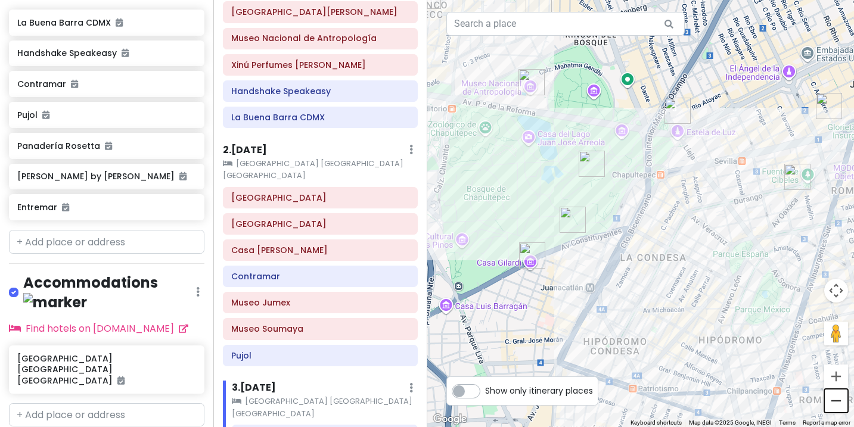
click at [838, 400] on button "Zoom out" at bounding box center [837, 401] width 24 height 24
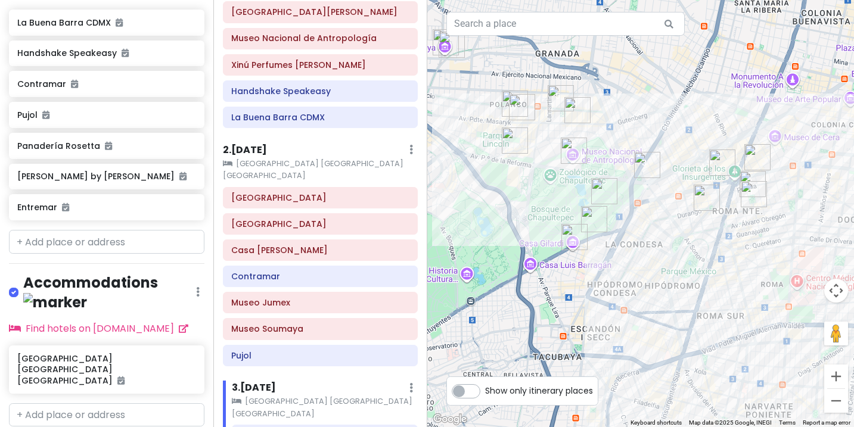
drag, startPoint x: 749, startPoint y: 306, endPoint x: 738, endPoint y: 306, distance: 11.3
click at [738, 306] on div at bounding box center [640, 213] width 427 height 427
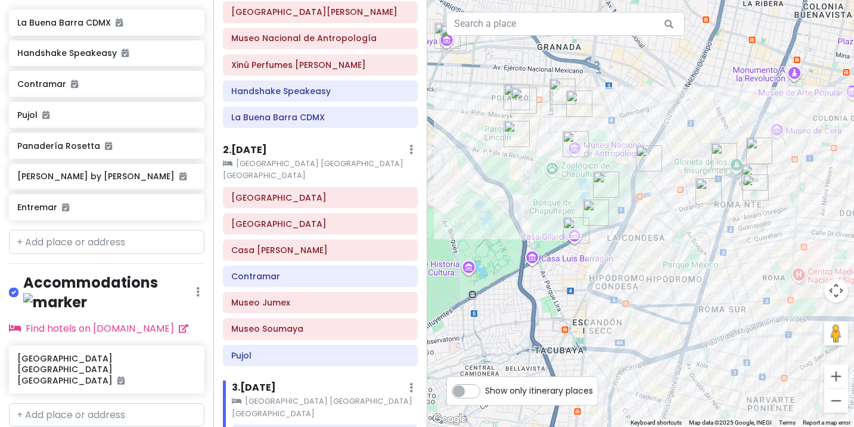
click at [594, 208] on img "Bosque de Chapultepec" at bounding box center [596, 213] width 26 height 26
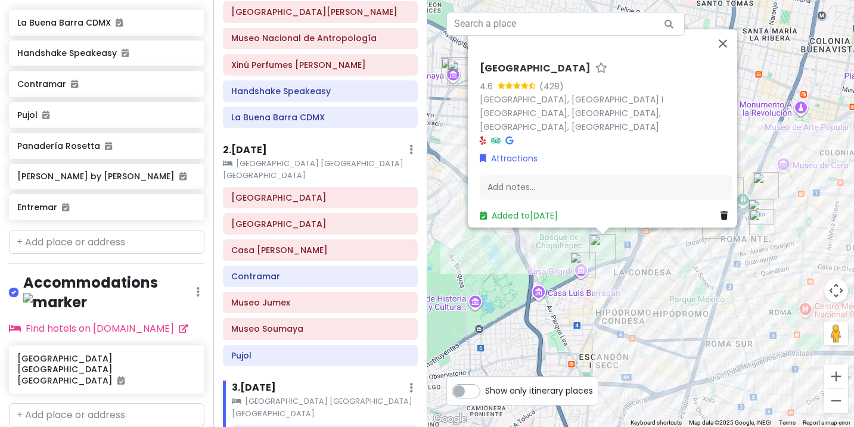
click at [585, 266] on img "Casa Gilardi" at bounding box center [583, 265] width 26 height 26
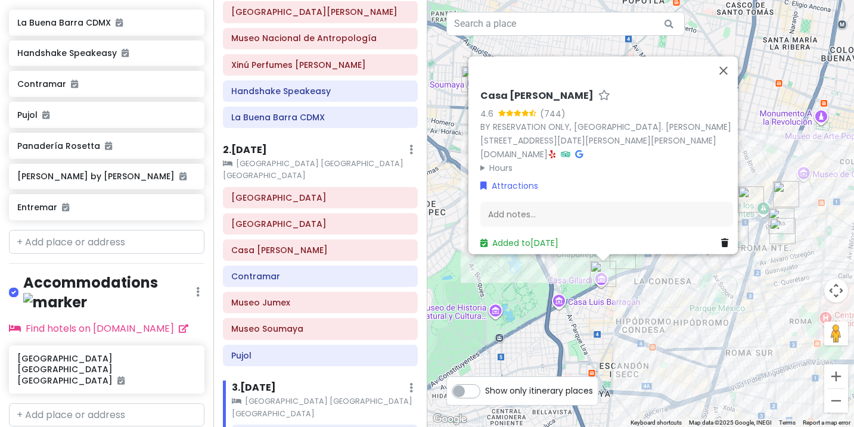
click at [582, 309] on div "Casa [PERSON_NAME] 4.6 (744) BY RESERVATION ONLY, [GEOGRAPHIC_DATA]. [PERSON_NA…" at bounding box center [640, 213] width 427 height 427
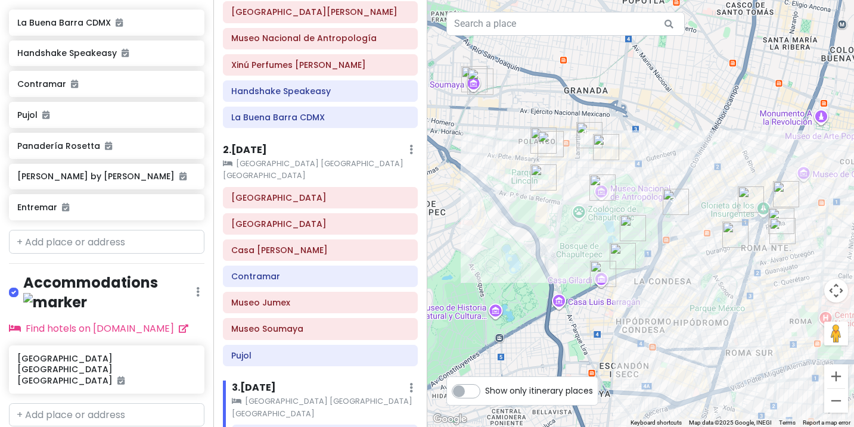
click at [633, 222] on img "Chapultepec Castle" at bounding box center [633, 228] width 26 height 26
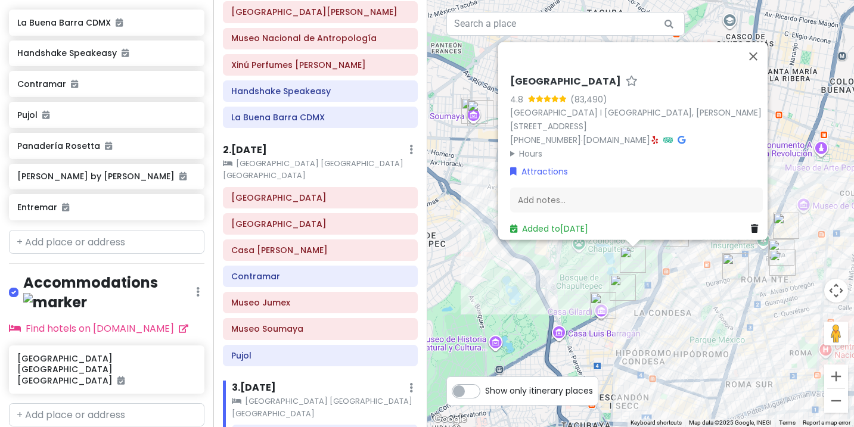
click at [794, 324] on div "[GEOGRAPHIC_DATA] 4.8 (83,490) [STREET_ADDRESS][PERSON_NAME] [PHONE_NUMBER] · […" at bounding box center [640, 213] width 427 height 427
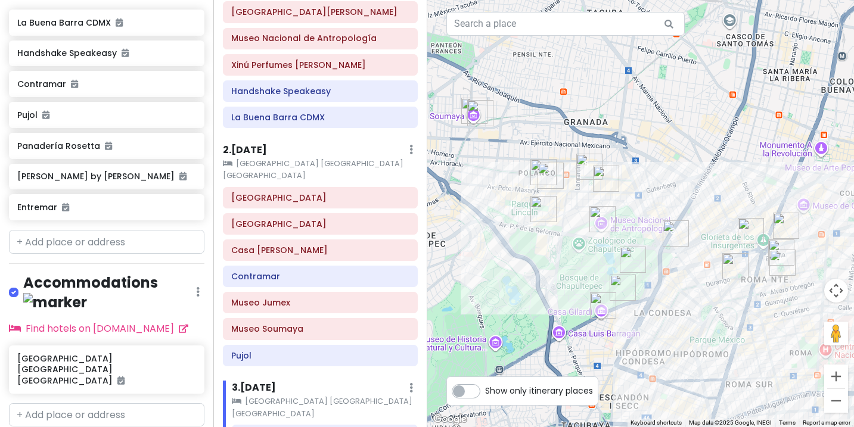
click at [780, 262] on img "Panadería Rosetta" at bounding box center [783, 263] width 26 height 26
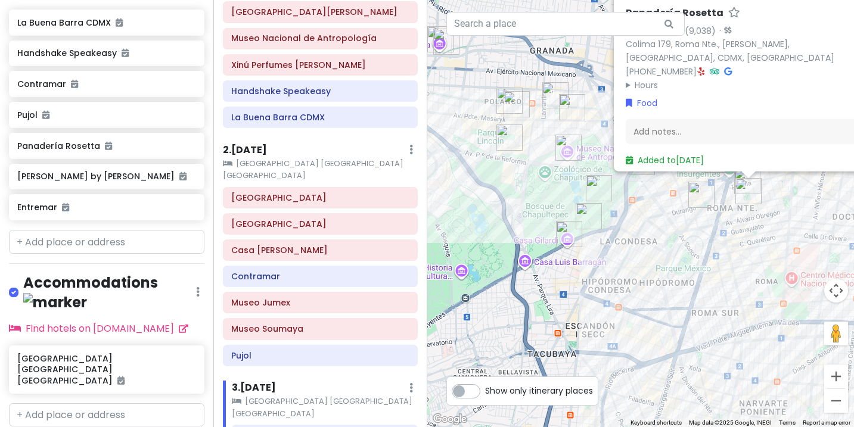
drag, startPoint x: 607, startPoint y: 314, endPoint x: 680, endPoint y: 244, distance: 101.2
click at [680, 243] on div "Panadería Rosetta 4.5 (9,038) · [STREET_ADDRESS][PERSON_NAME] [PHONE_NUMBER] · …" at bounding box center [640, 213] width 427 height 427
click at [711, 280] on div "Panadería Rosetta 4.5 (9,038) · [STREET_ADDRESS][PERSON_NAME] [PHONE_NUMBER] · …" at bounding box center [640, 213] width 427 height 427
